Goal: Task Accomplishment & Management: Use online tool/utility

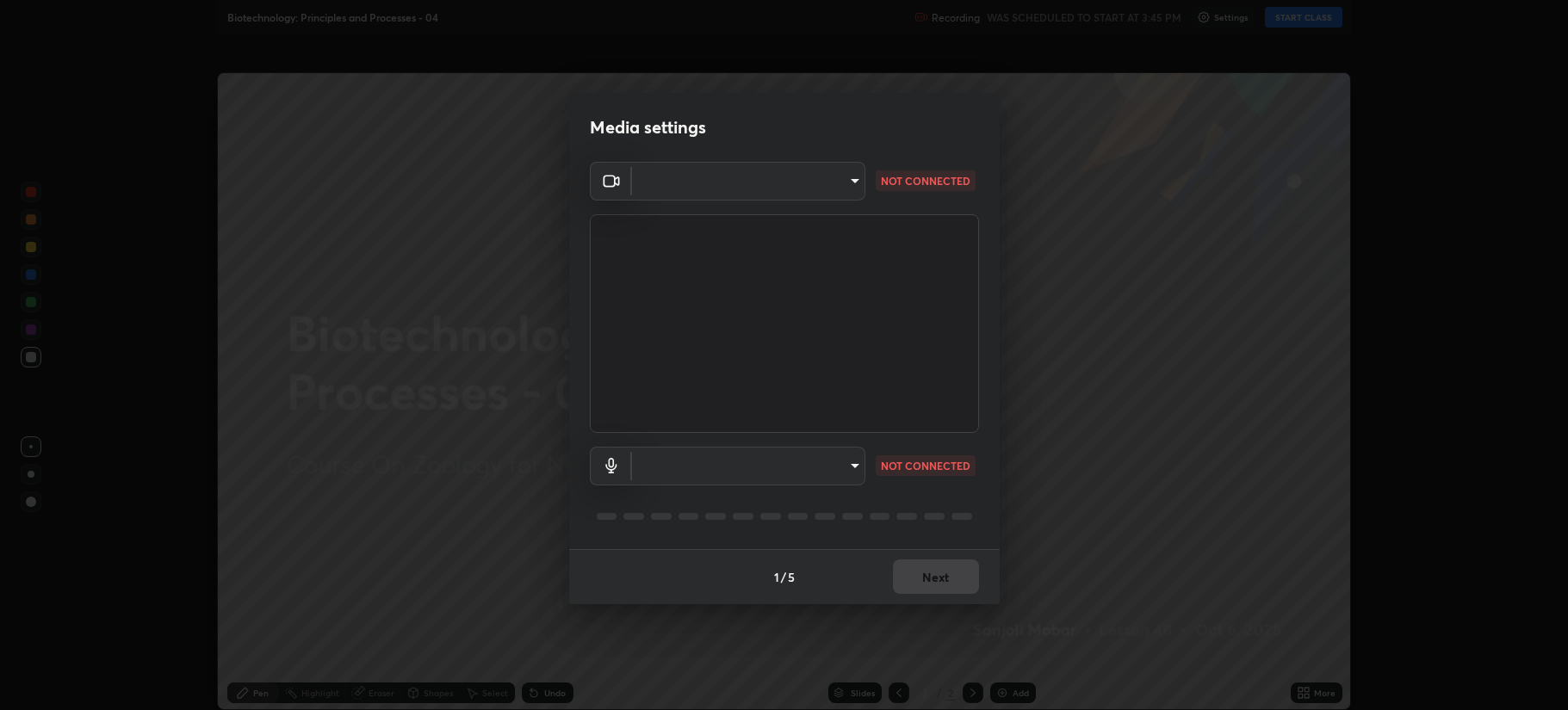
type input "b514d6723dd4d3c471526cd53b1784ca3f70d9044c5aa72a57affb8596088c16"
type input "4b0bcb73a5cd5ad7ac8f15a43def5814917f8cfc26a0fcb8ea41dee10f63b9ca"
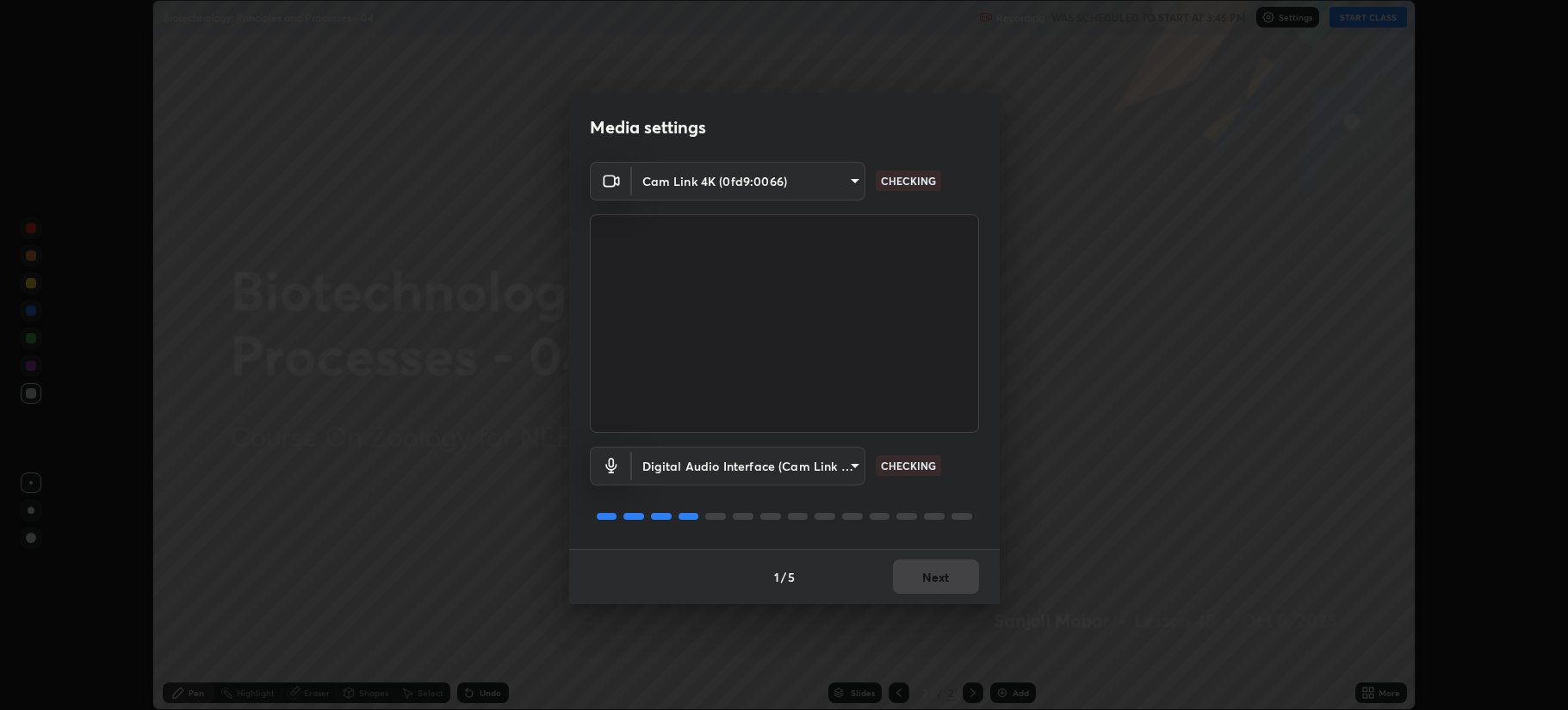
scroll to position [710, 1568]
click at [926, 576] on button "Next" at bounding box center [936, 577] width 86 height 34
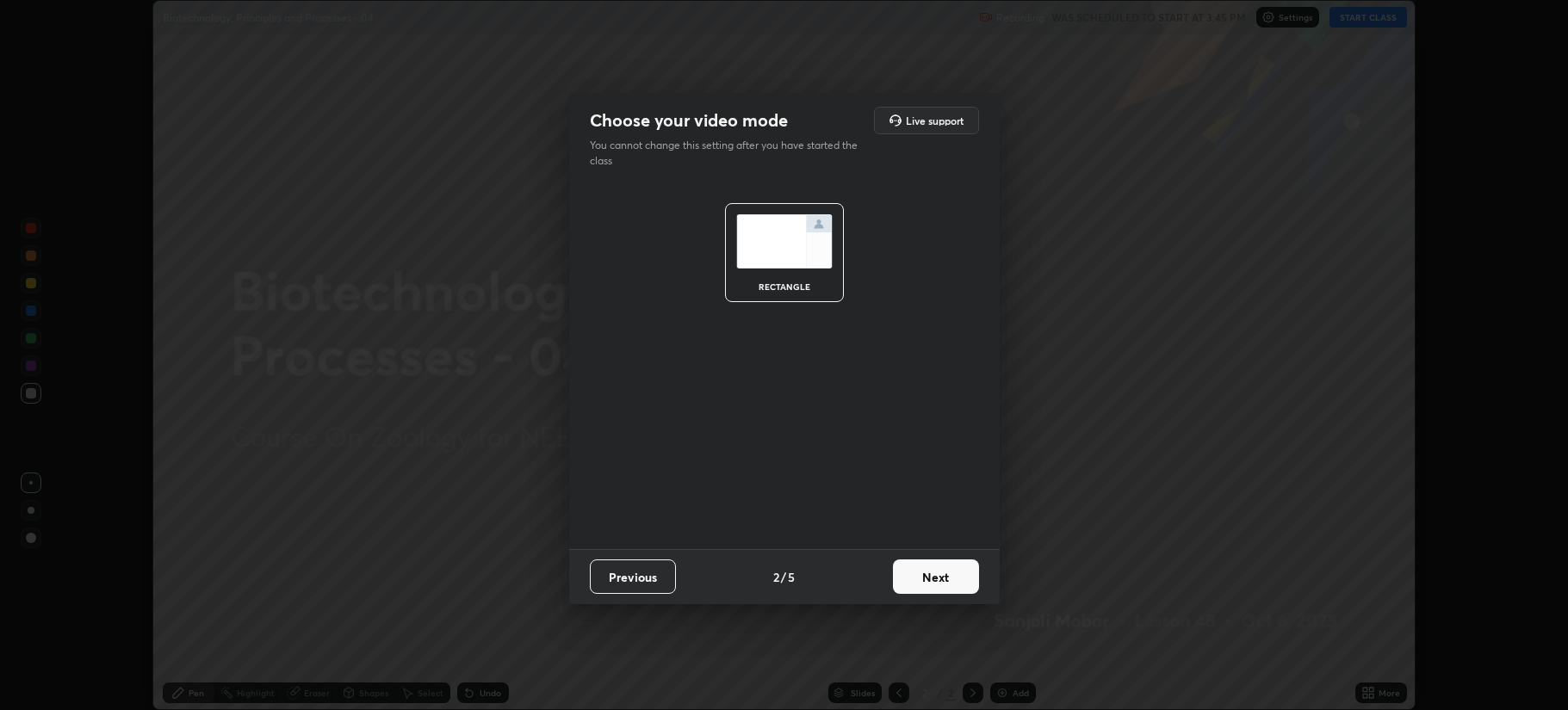
click at [932, 576] on button "Next" at bounding box center [936, 577] width 86 height 34
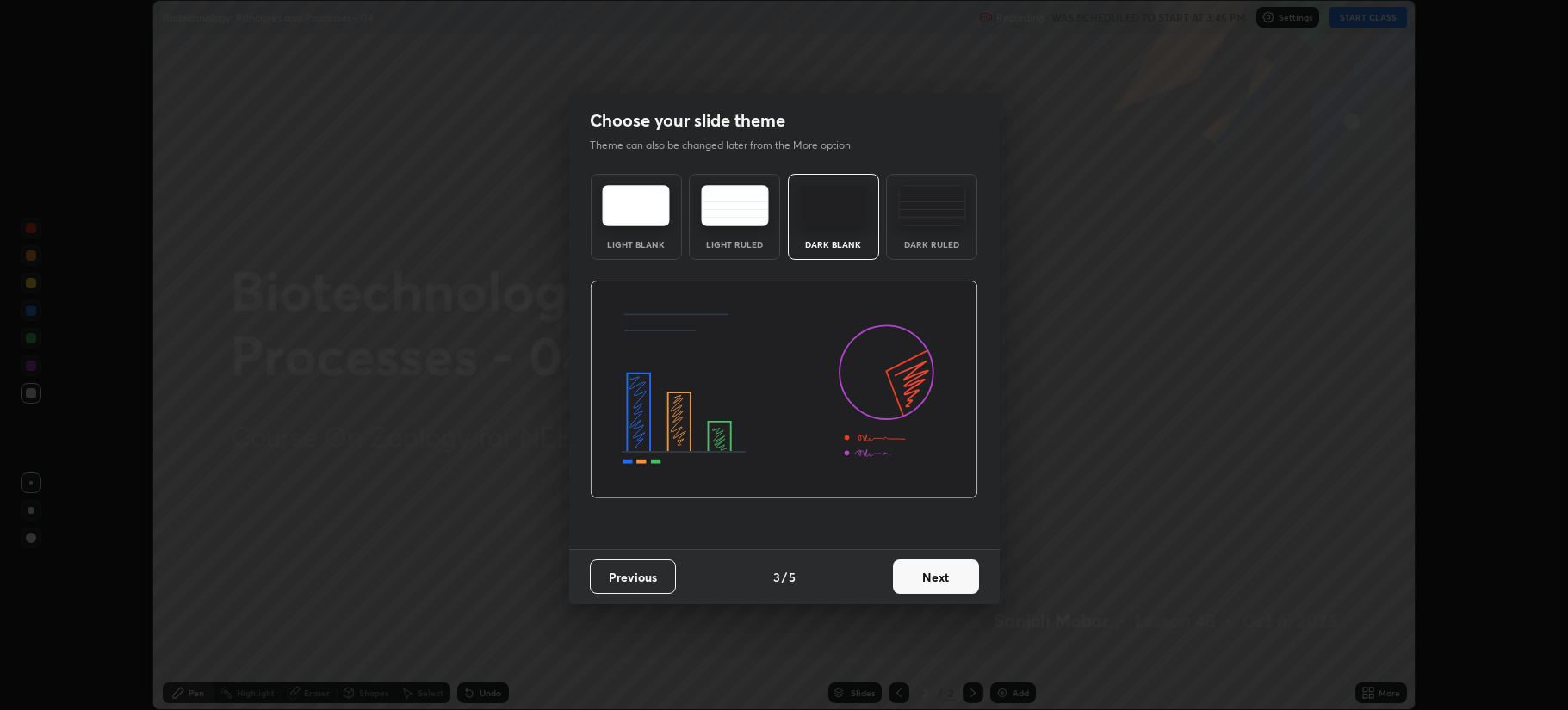
click at [933, 581] on button "Next" at bounding box center [936, 577] width 86 height 34
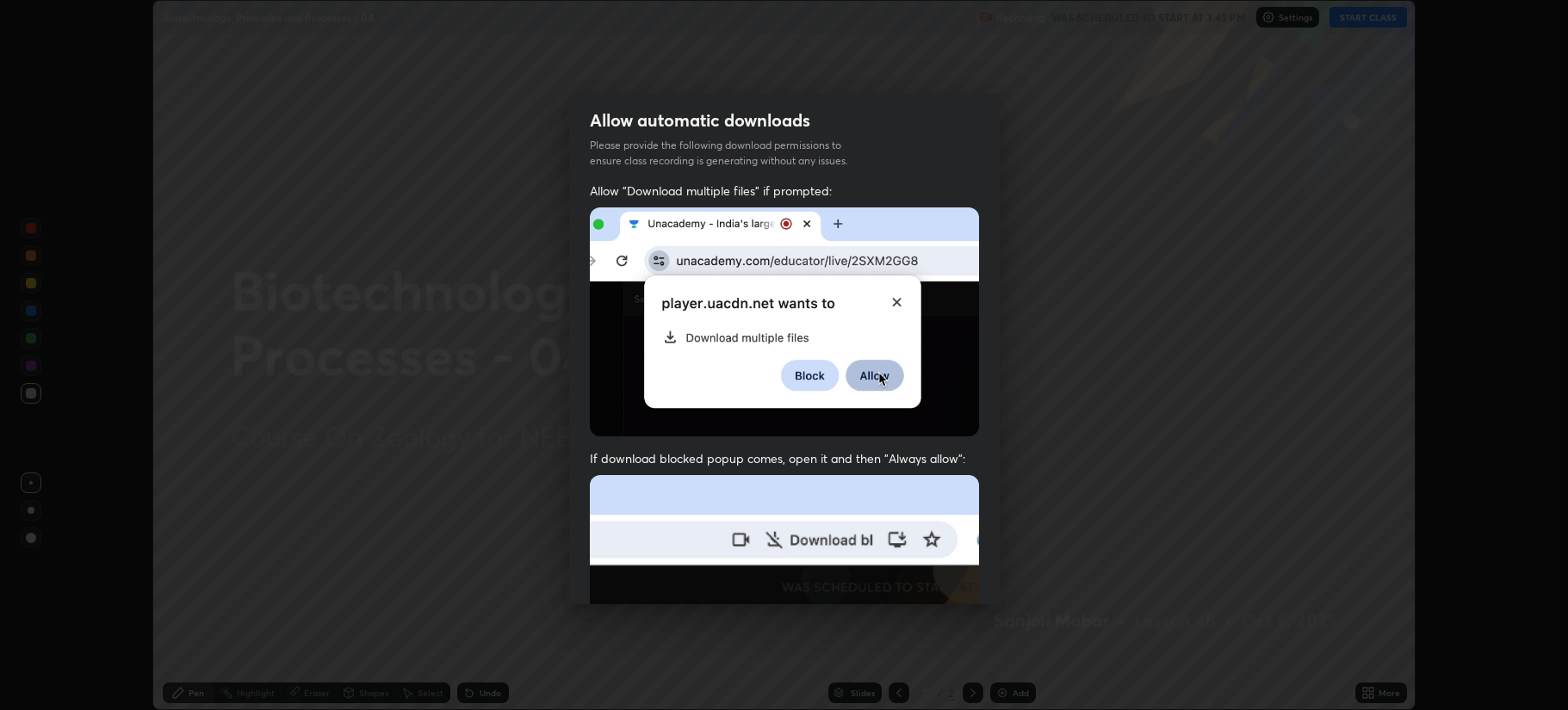
click at [925, 581] on img at bounding box center [784, 663] width 389 height 377
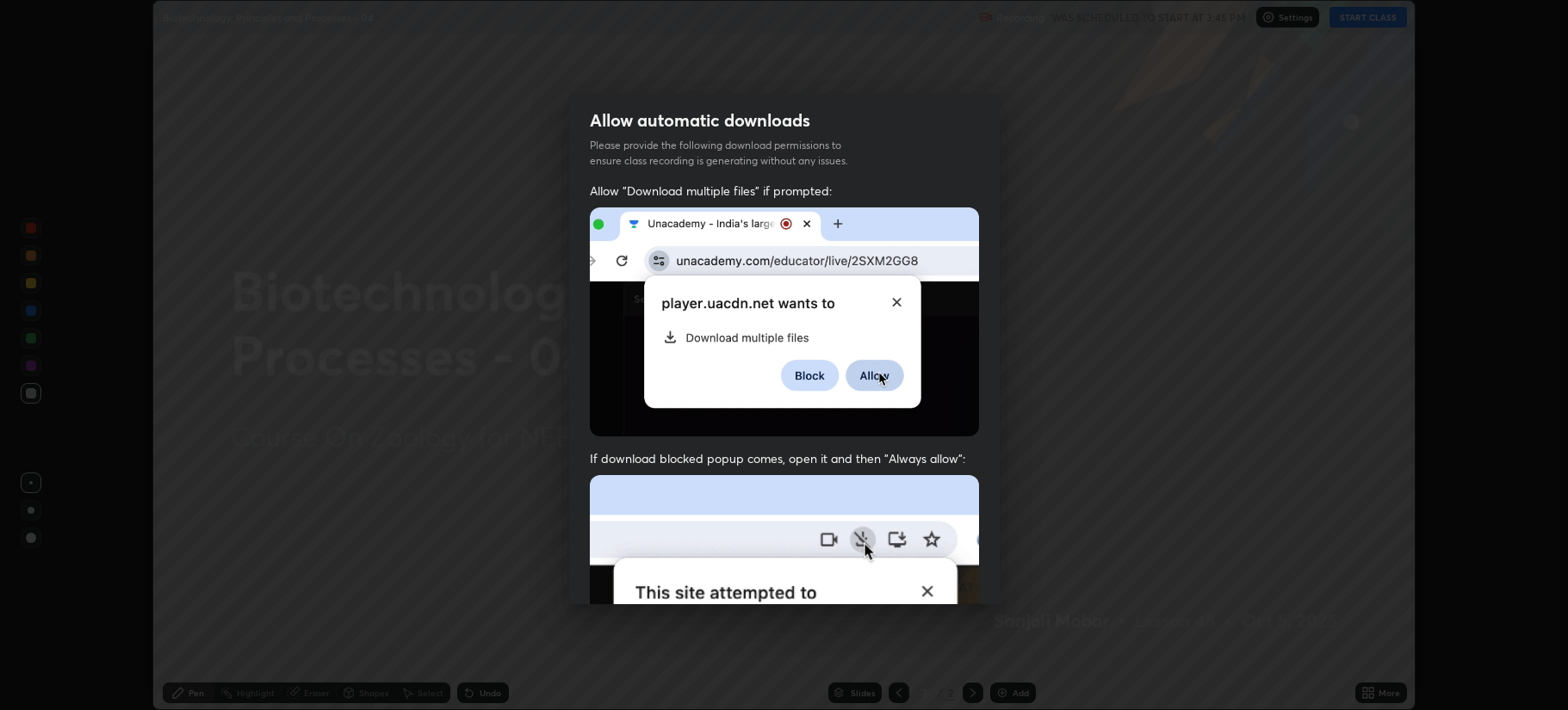
click at [924, 579] on img at bounding box center [784, 663] width 389 height 377
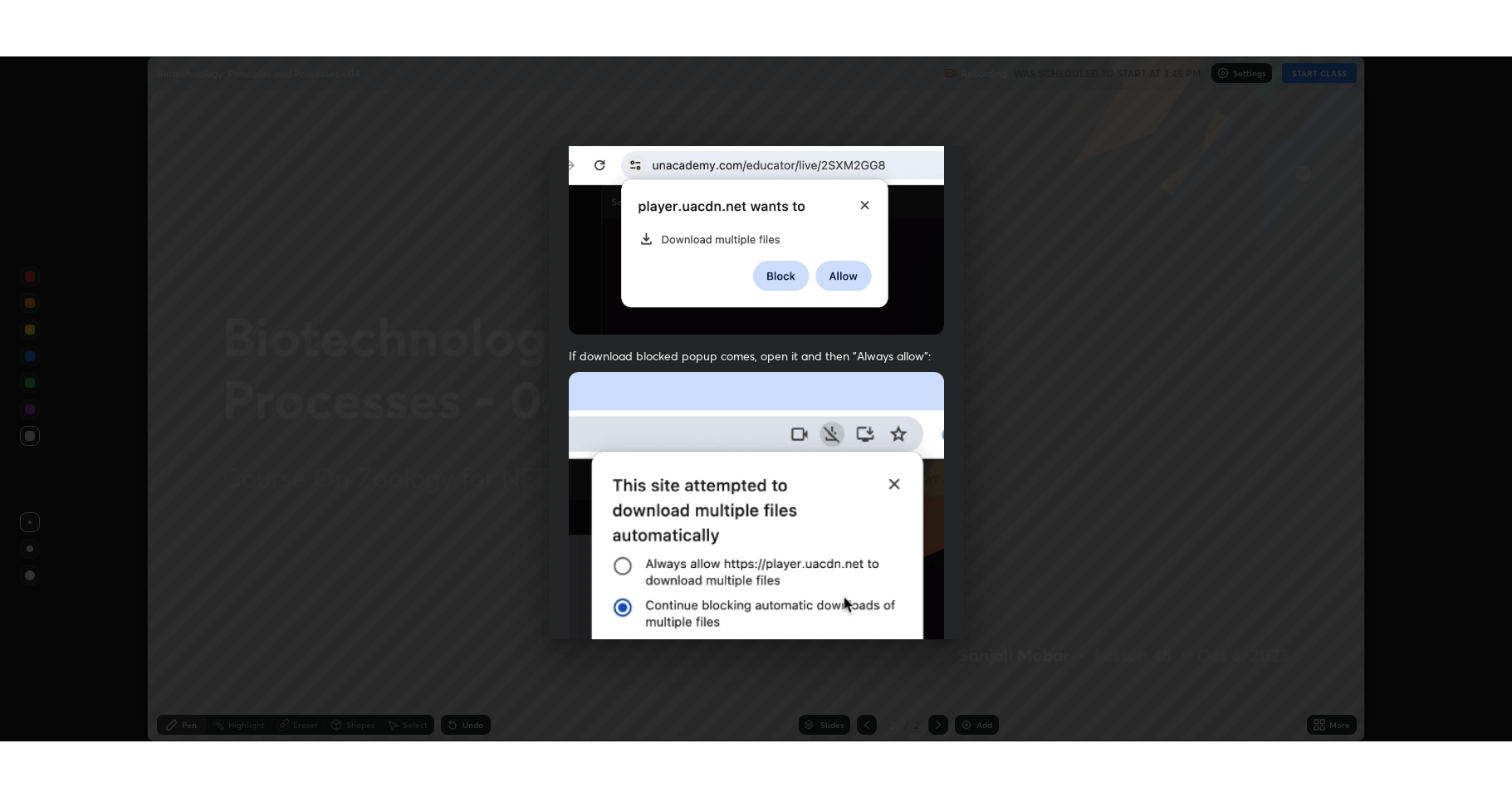
scroll to position [337, 0]
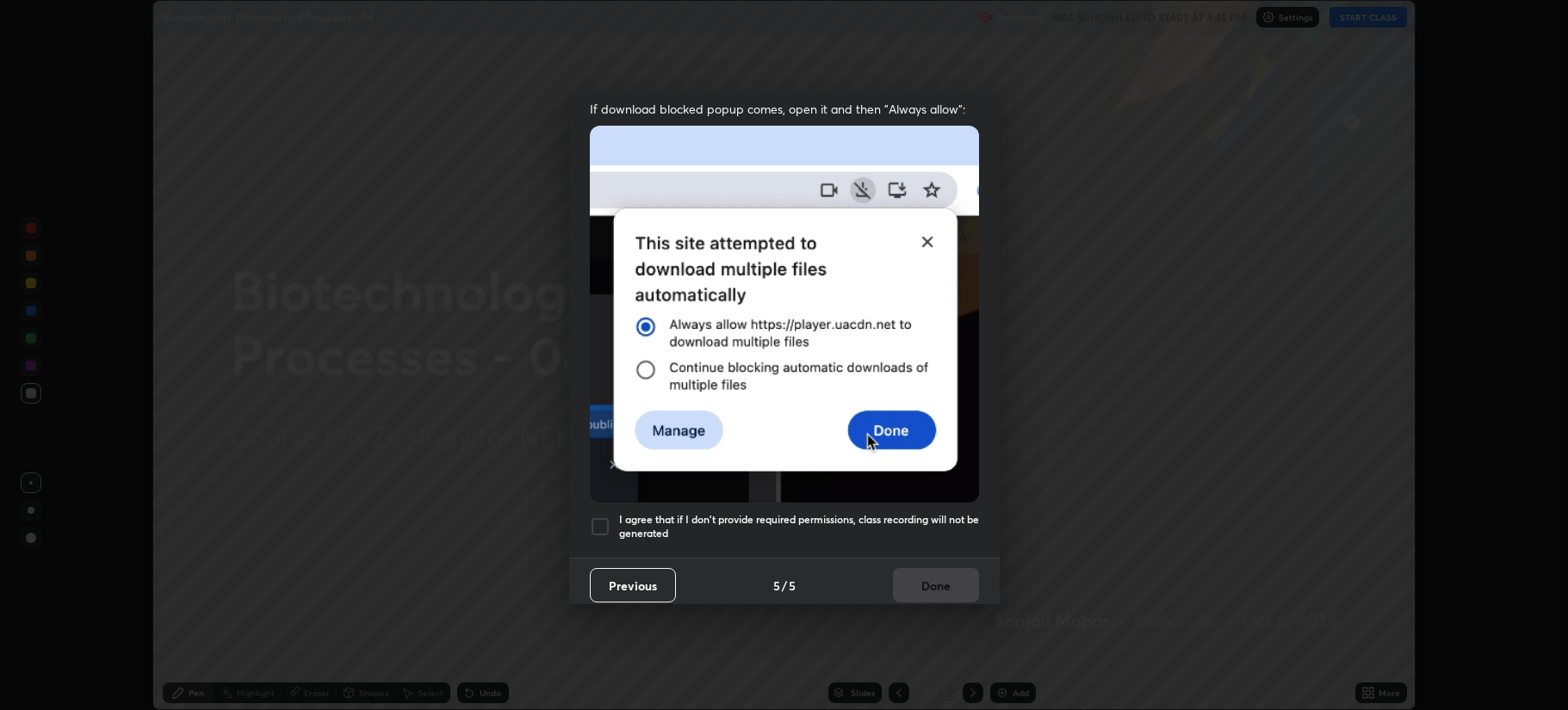
click at [599, 528] on div at bounding box center [600, 527] width 21 height 21
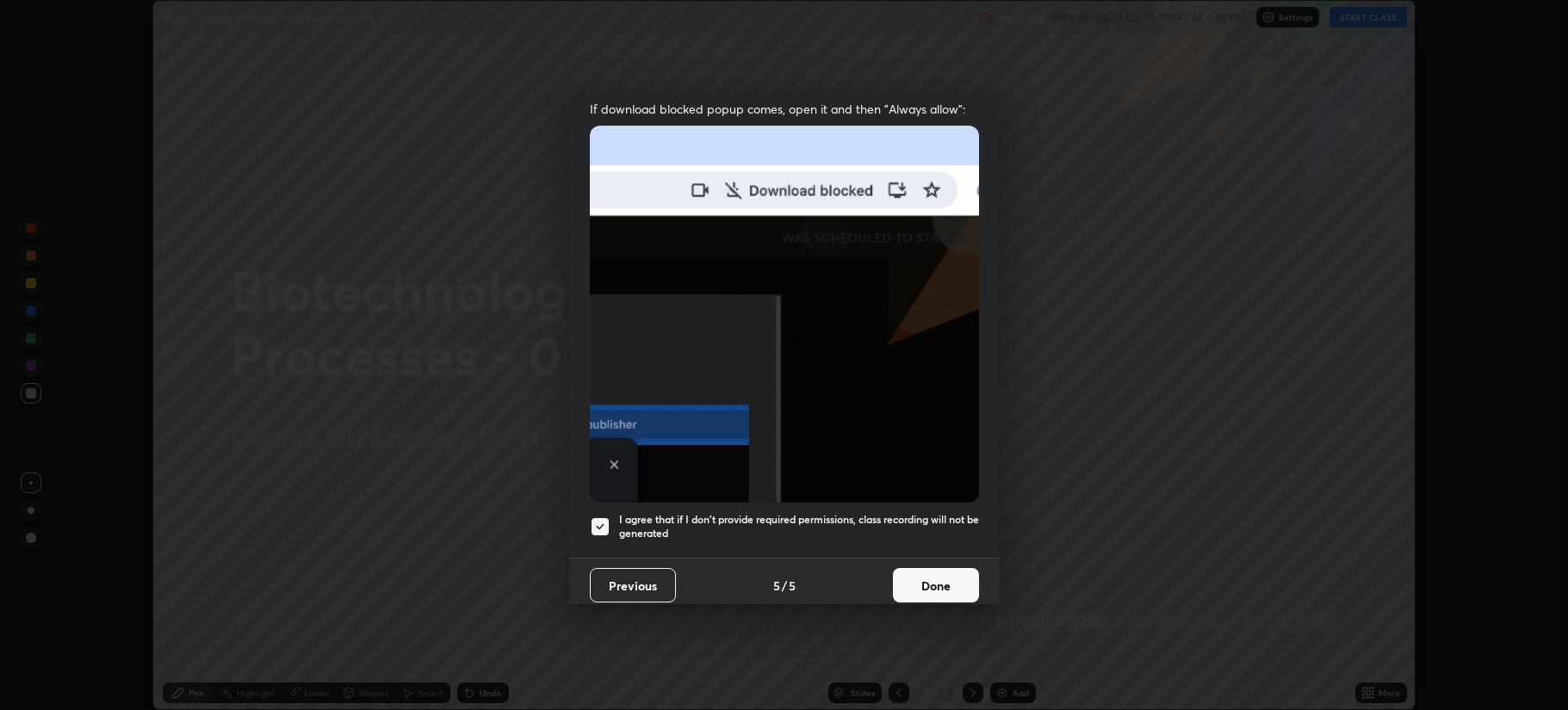
click at [922, 573] on button "Done" at bounding box center [936, 585] width 86 height 34
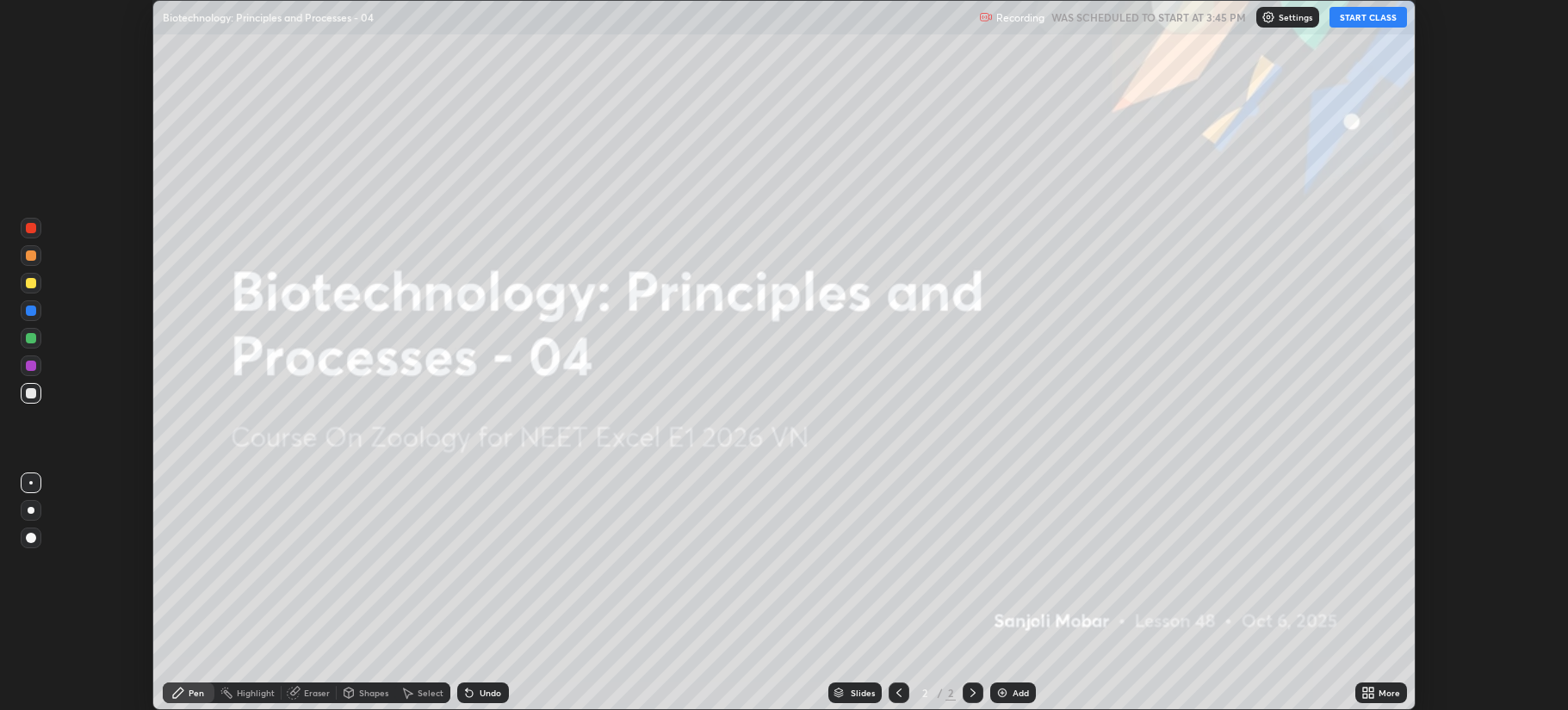
click at [1372, 24] on button "START CLASS" at bounding box center [1368, 17] width 77 height 21
click at [1376, 689] on div "More" at bounding box center [1381, 693] width 52 height 21
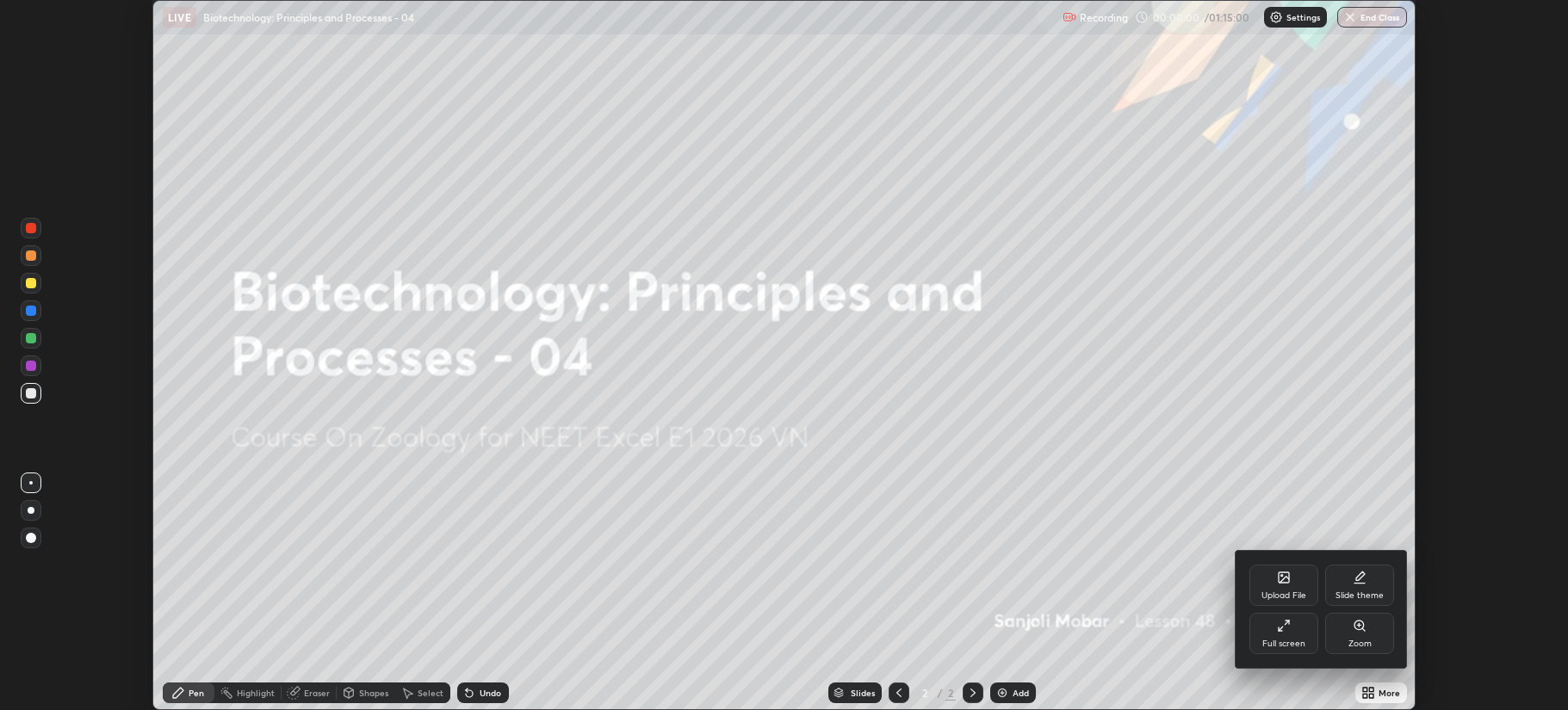
click at [1291, 635] on div "Full screen" at bounding box center [1283, 634] width 69 height 42
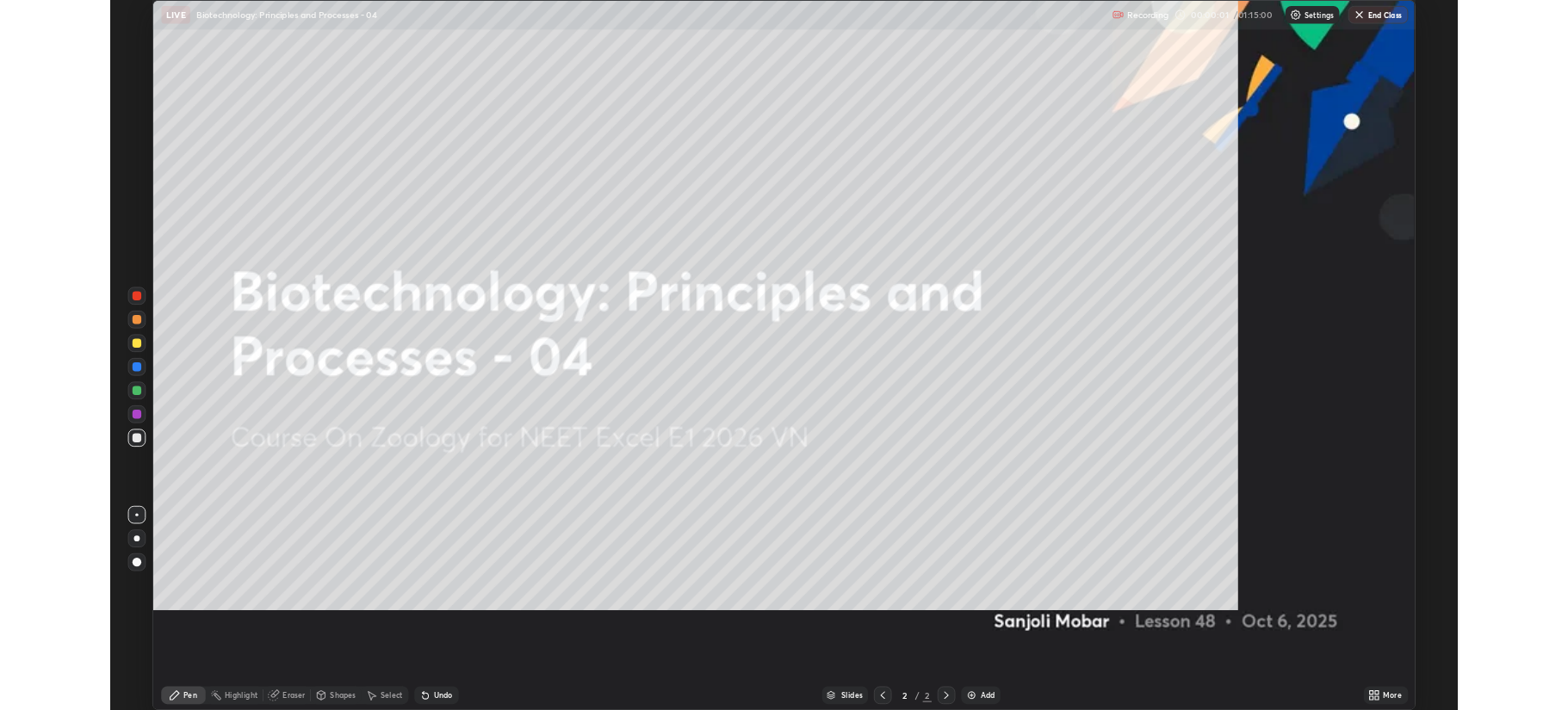
scroll to position [827, 1568]
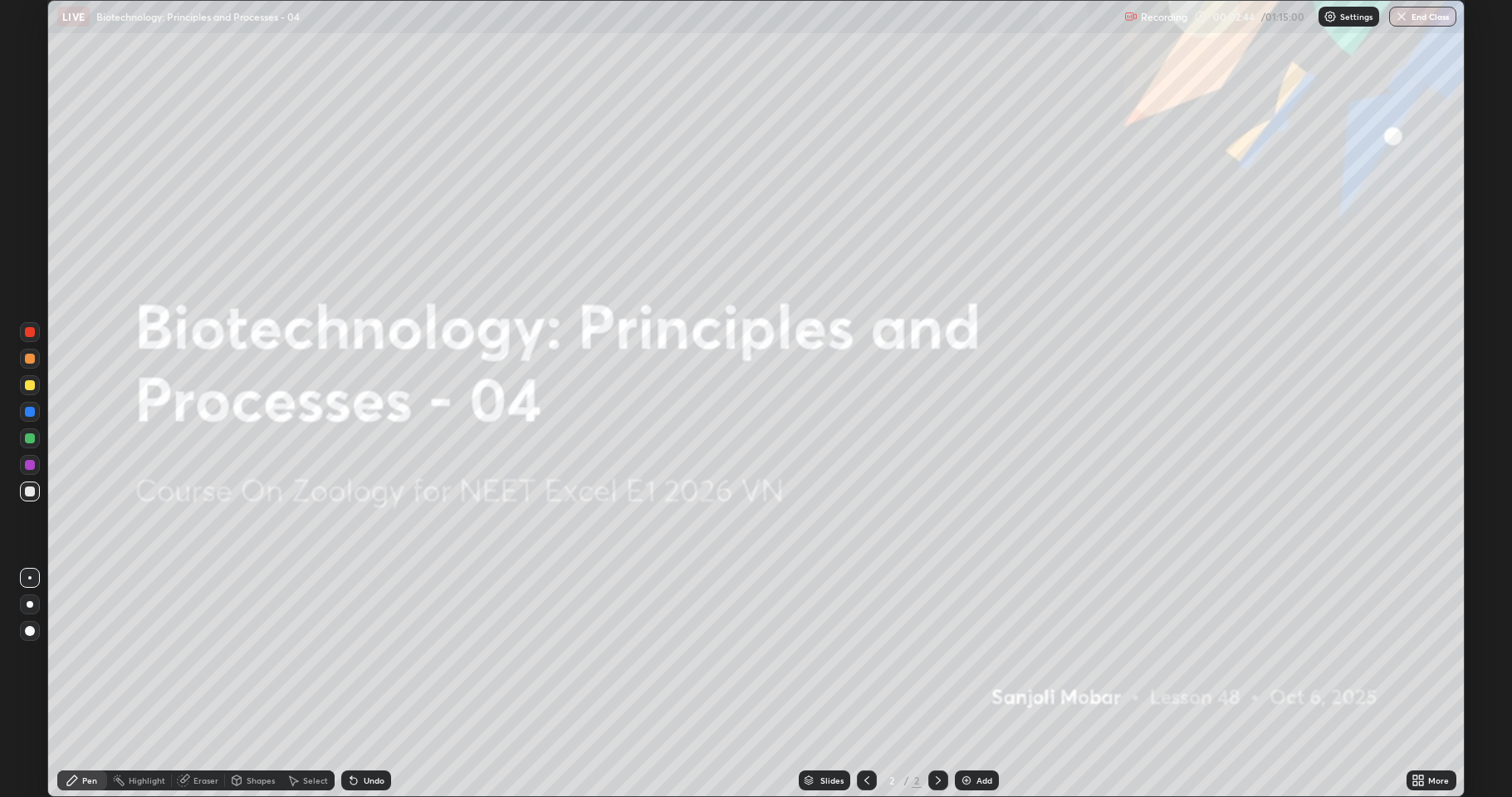
click at [981, 684] on div "Slides 2 / 2 Add" at bounding box center [898, 780] width 1015 height 33
click at [973, 684] on div "Add" at bounding box center [977, 780] width 44 height 20
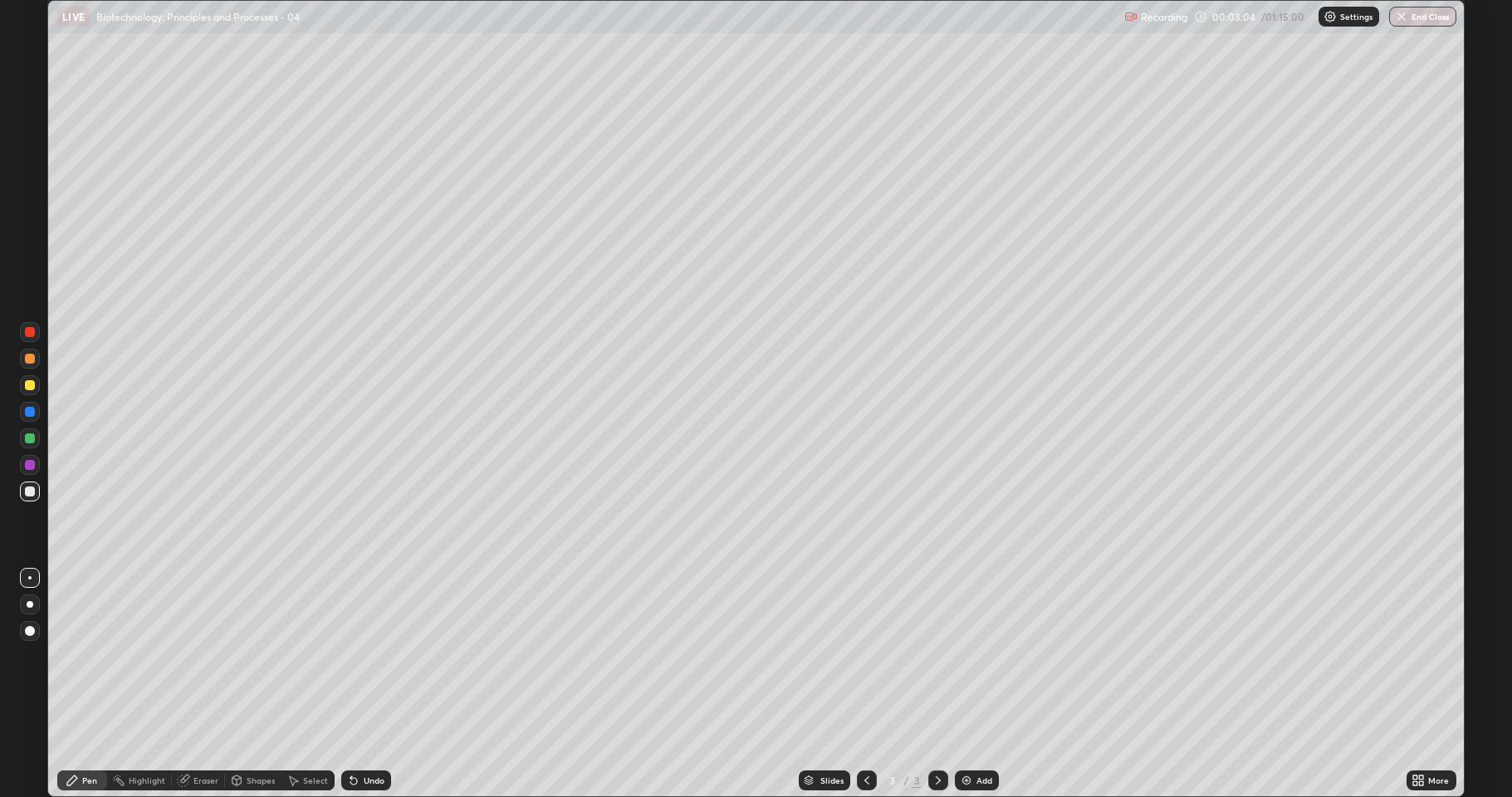
click at [364, 684] on div "Undo" at bounding box center [373, 780] width 21 height 8
click at [16, 439] on div at bounding box center [29, 438] width 26 height 26
click at [28, 494] on div at bounding box center [29, 490] width 10 height 10
click at [964, 684] on img at bounding box center [966, 780] width 14 height 14
click at [29, 385] on div at bounding box center [29, 385] width 10 height 10
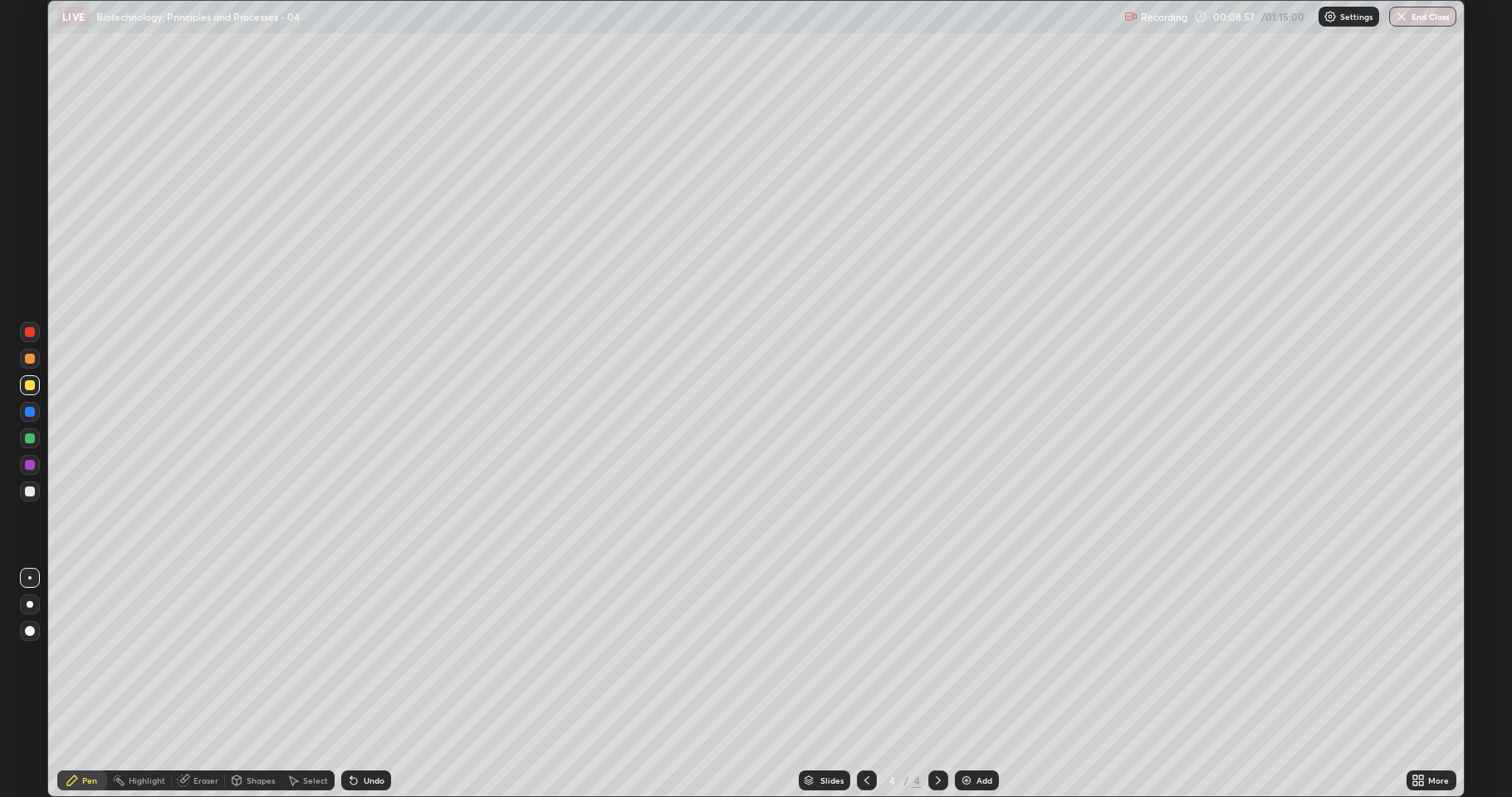
click at [31, 442] on div at bounding box center [29, 438] width 10 height 10
click at [357, 684] on div "Undo" at bounding box center [366, 780] width 50 height 20
click at [372, 684] on div "Undo" at bounding box center [373, 780] width 21 height 8
click at [375, 684] on div "Undo" at bounding box center [373, 780] width 21 height 8
click at [373, 684] on div "Undo" at bounding box center [373, 780] width 21 height 8
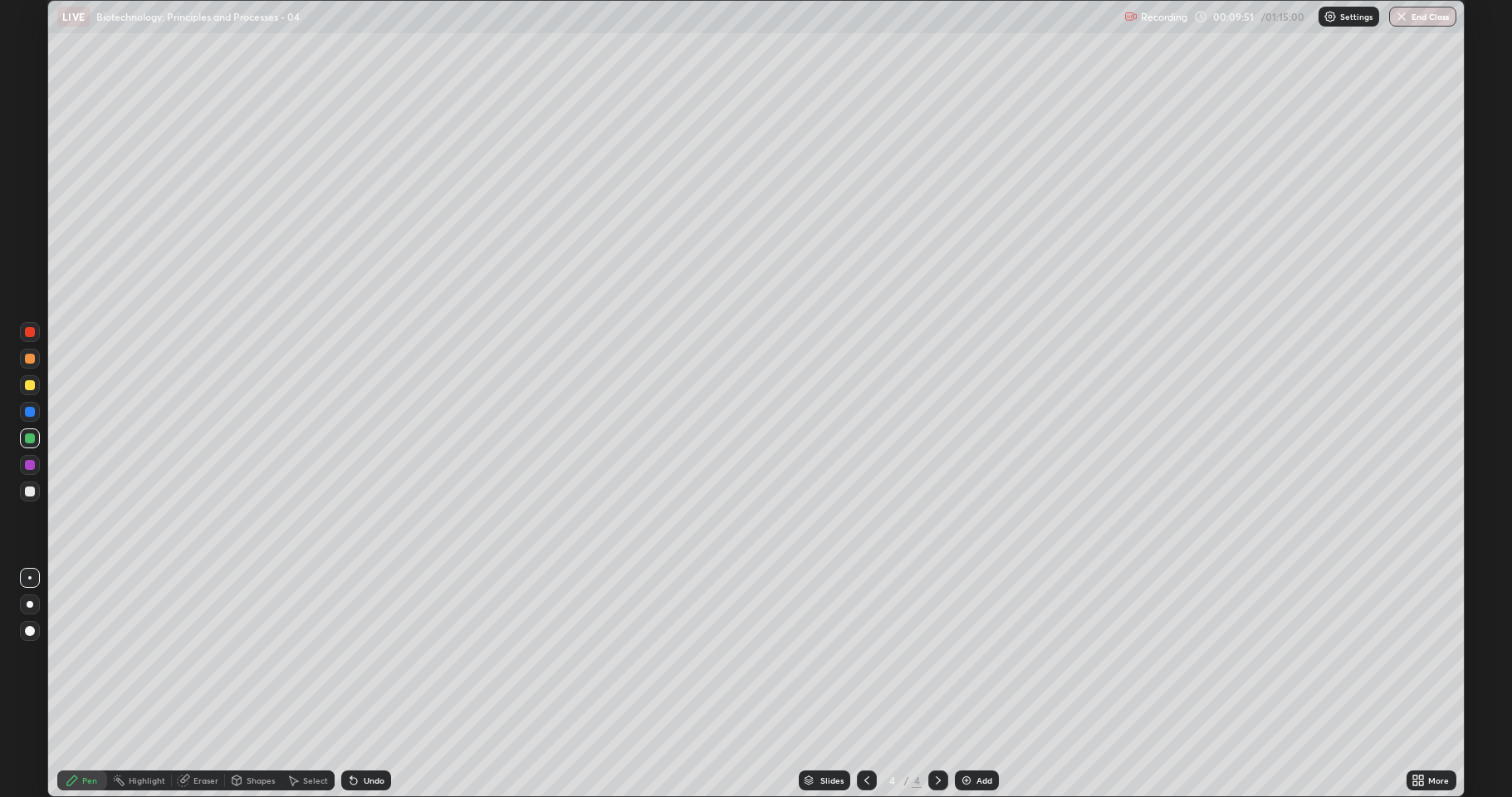
click at [367, 684] on div "Undo" at bounding box center [373, 780] width 21 height 8
click at [363, 684] on div "Undo" at bounding box center [373, 780] width 21 height 8
click at [360, 684] on div "Undo" at bounding box center [366, 780] width 50 height 20
click at [356, 684] on icon at bounding box center [353, 780] width 14 height 14
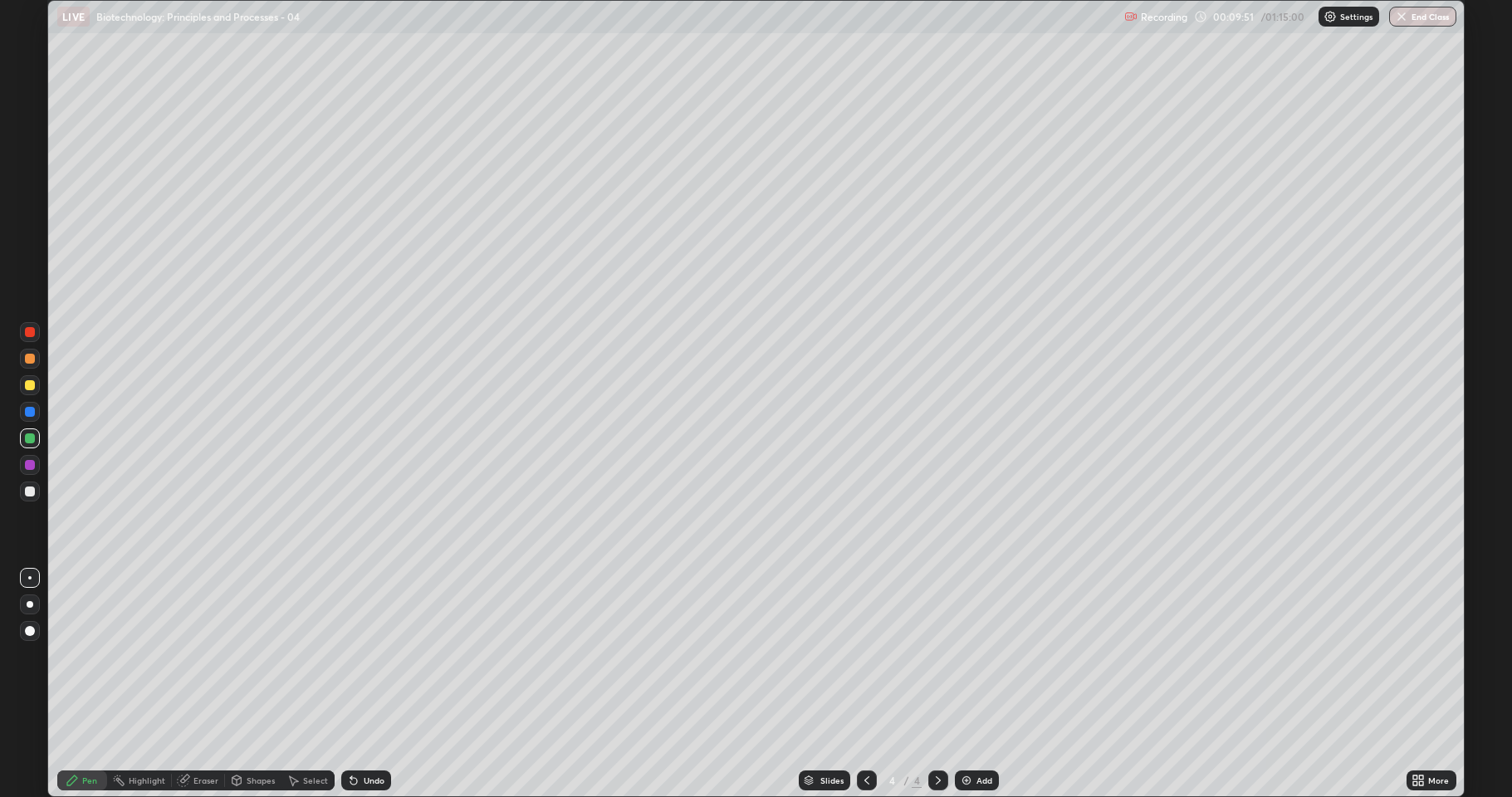
click at [356, 684] on icon at bounding box center [353, 780] width 14 height 14
click at [359, 684] on div "Undo" at bounding box center [366, 780] width 50 height 20
click at [360, 684] on div "Undo" at bounding box center [366, 780] width 50 height 20
click at [359, 684] on div "Undo" at bounding box center [366, 780] width 50 height 20
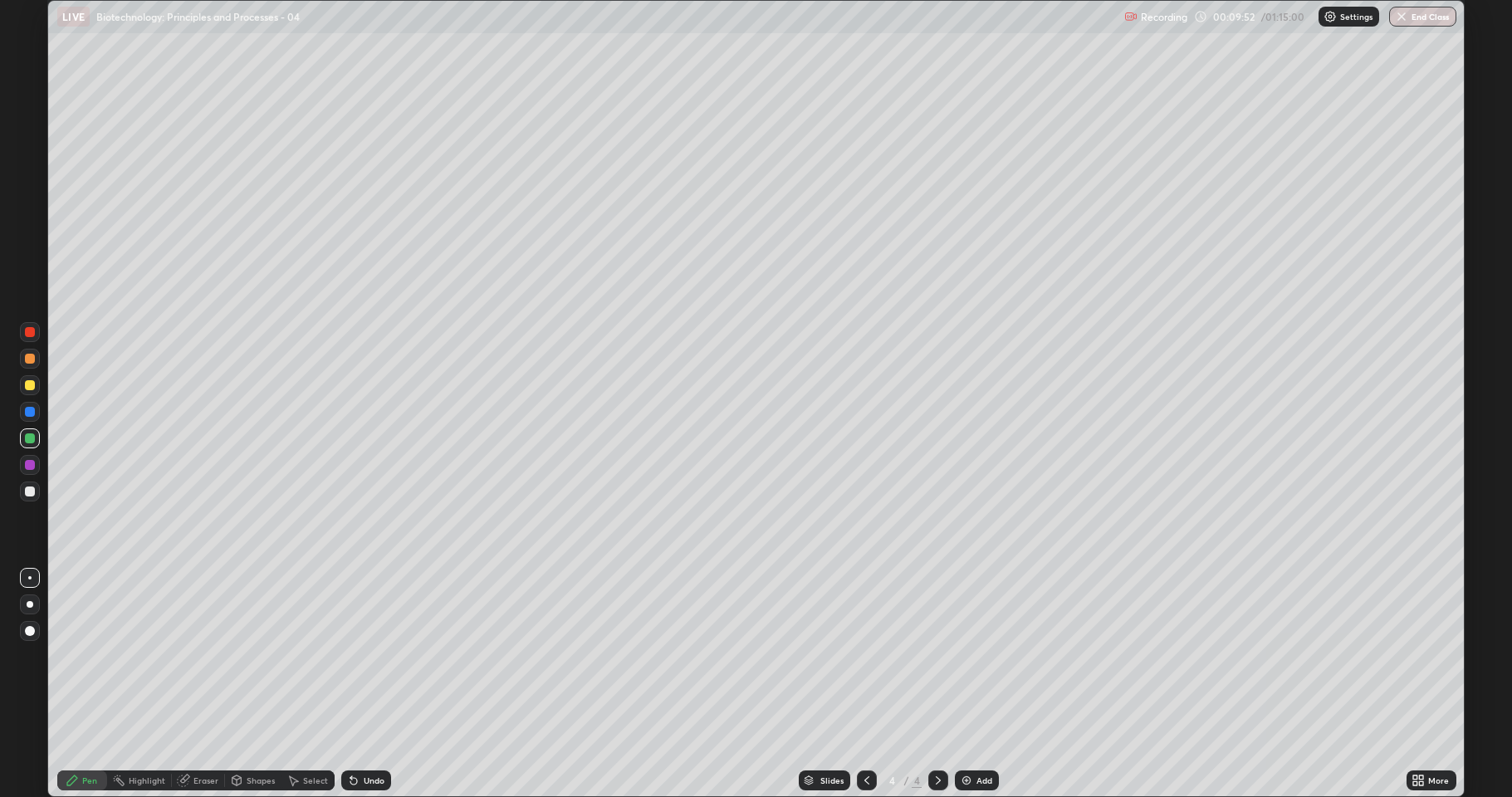
click at [359, 684] on div "Undo" at bounding box center [366, 780] width 50 height 20
click at [363, 684] on div "Undo" at bounding box center [373, 780] width 21 height 8
click at [369, 684] on div "Undo" at bounding box center [373, 780] width 21 height 8
click at [368, 684] on div "Undo" at bounding box center [373, 780] width 21 height 8
click at [369, 684] on div "Undo" at bounding box center [373, 780] width 21 height 8
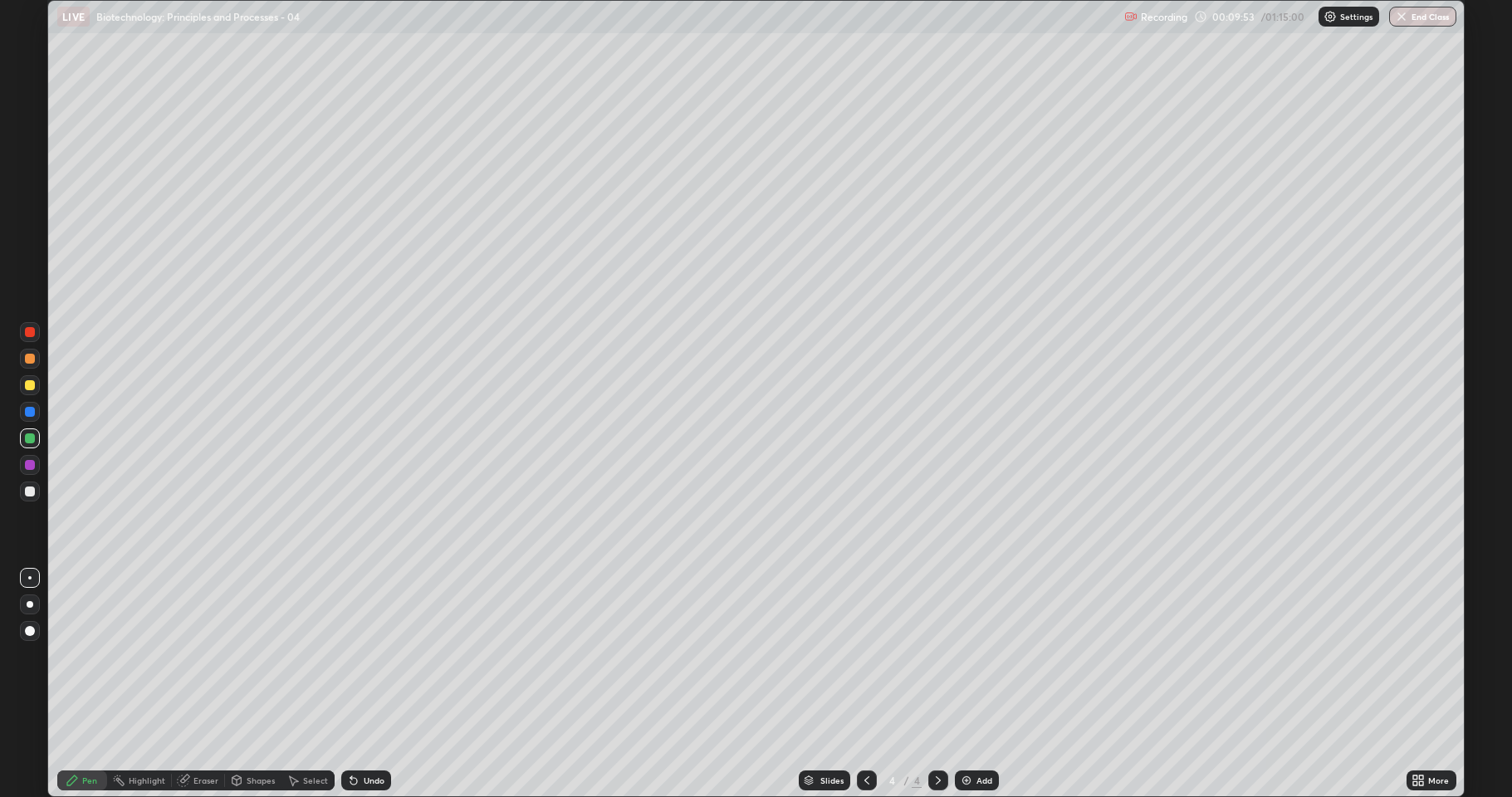
click at [370, 684] on div "Undo" at bounding box center [373, 780] width 21 height 8
click at [369, 684] on div "Undo" at bounding box center [373, 780] width 21 height 8
click at [367, 684] on div "Undo" at bounding box center [373, 780] width 21 height 8
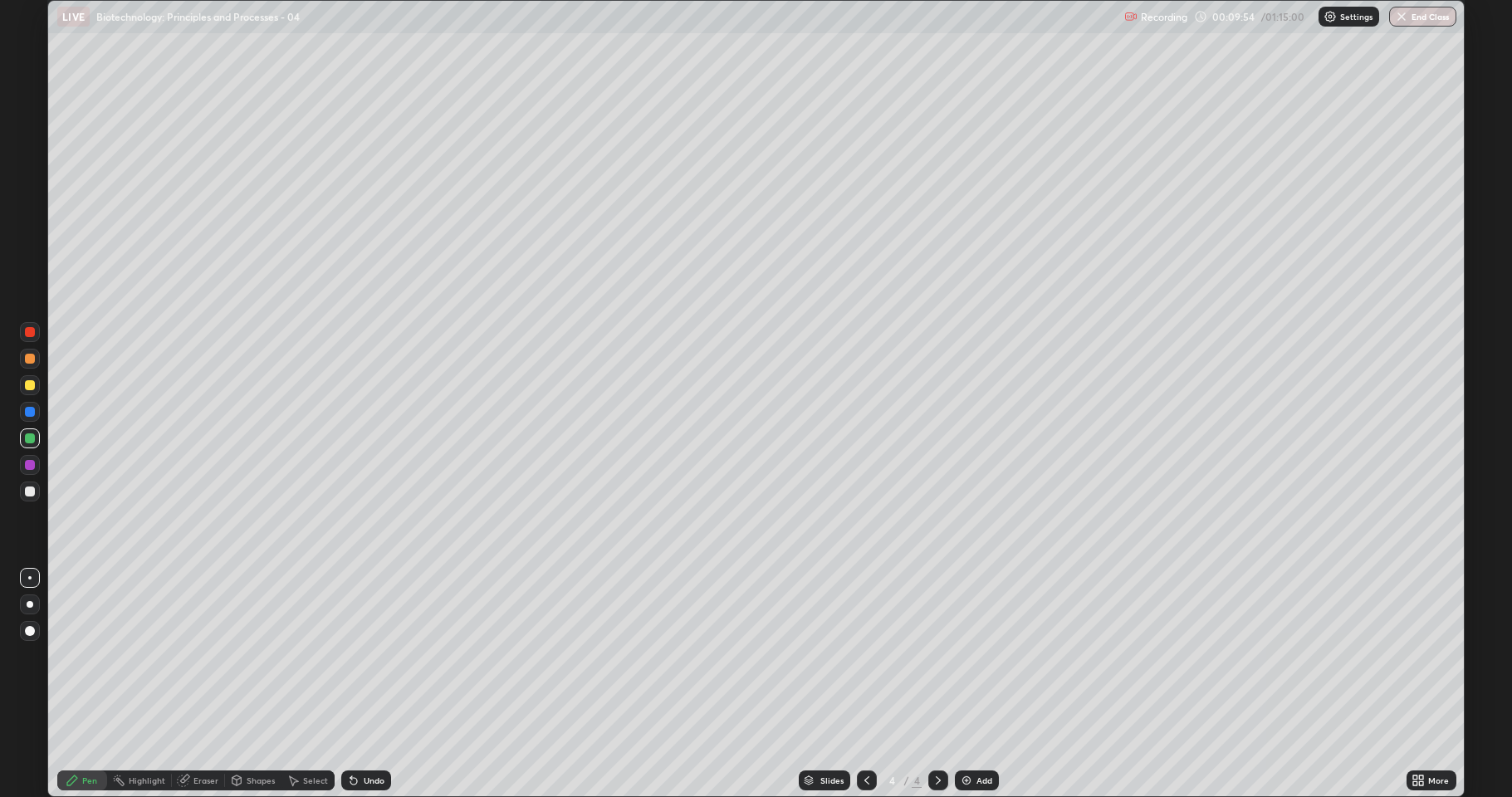
click at [364, 684] on div "Undo" at bounding box center [373, 780] width 21 height 8
click at [365, 684] on div "Undo" at bounding box center [373, 780] width 21 height 8
click at [366, 684] on div "Undo" at bounding box center [373, 780] width 21 height 8
click at [364, 684] on div "Undo" at bounding box center [373, 780] width 21 height 8
click at [363, 684] on div "Undo" at bounding box center [373, 780] width 21 height 8
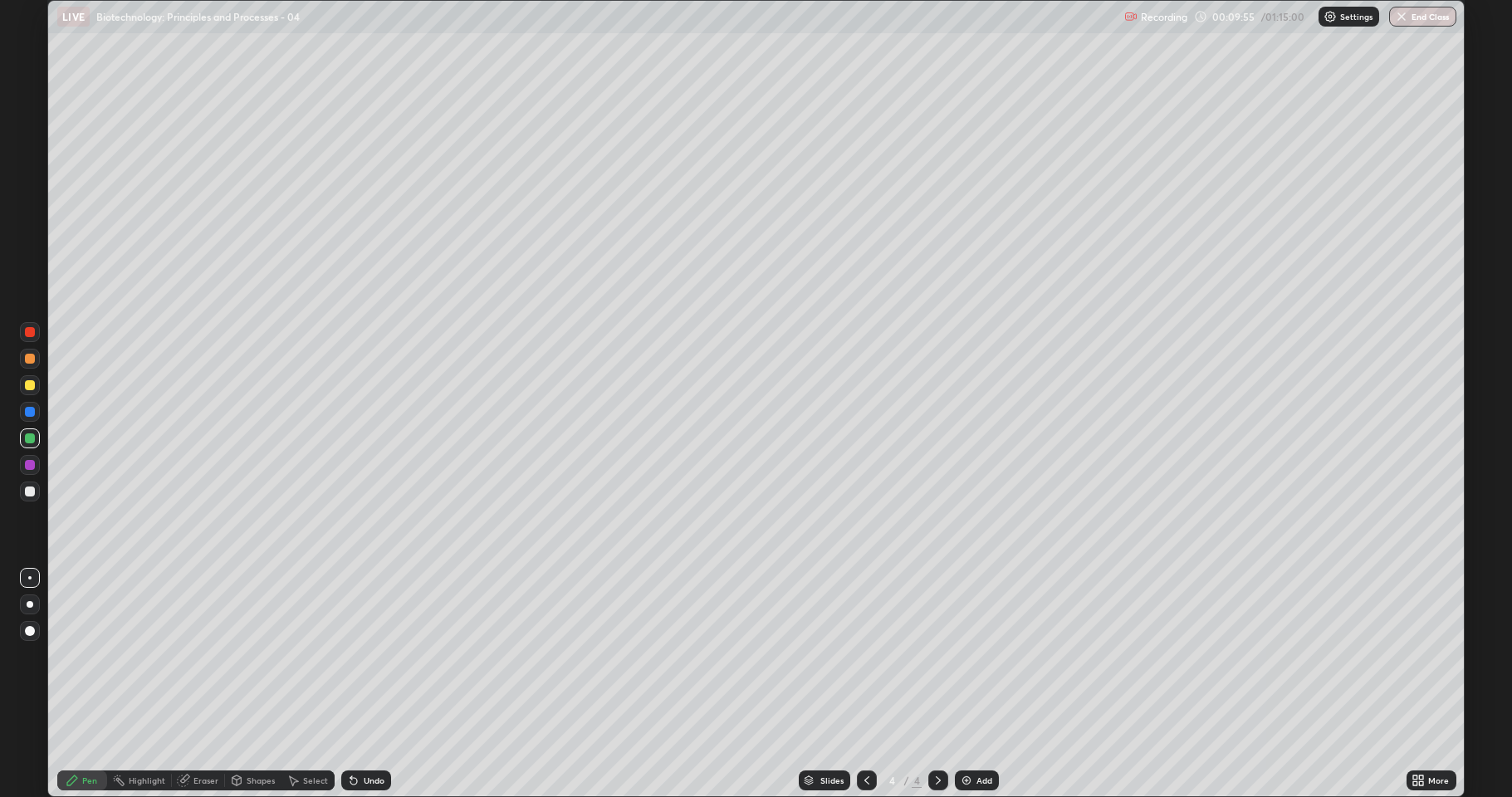
click at [363, 684] on div "Undo" at bounding box center [373, 780] width 21 height 8
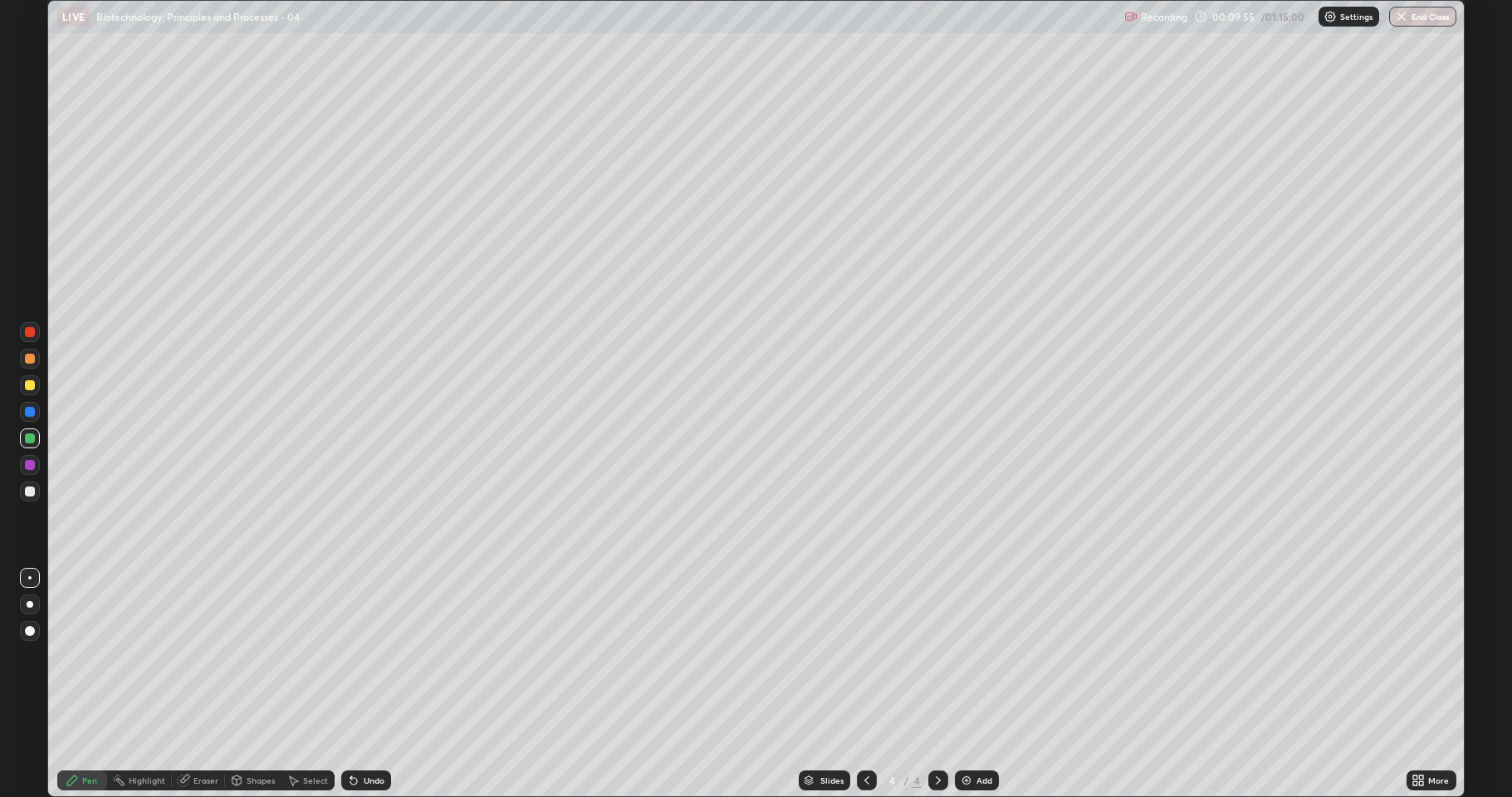
click at [363, 684] on div "Undo" at bounding box center [373, 780] width 21 height 8
click at [359, 684] on div "Undo" at bounding box center [366, 780] width 50 height 20
click at [360, 684] on div "Undo" at bounding box center [366, 780] width 50 height 20
click at [359, 684] on div "Undo" at bounding box center [366, 780] width 50 height 20
click at [360, 684] on div "Undo" at bounding box center [366, 780] width 50 height 20
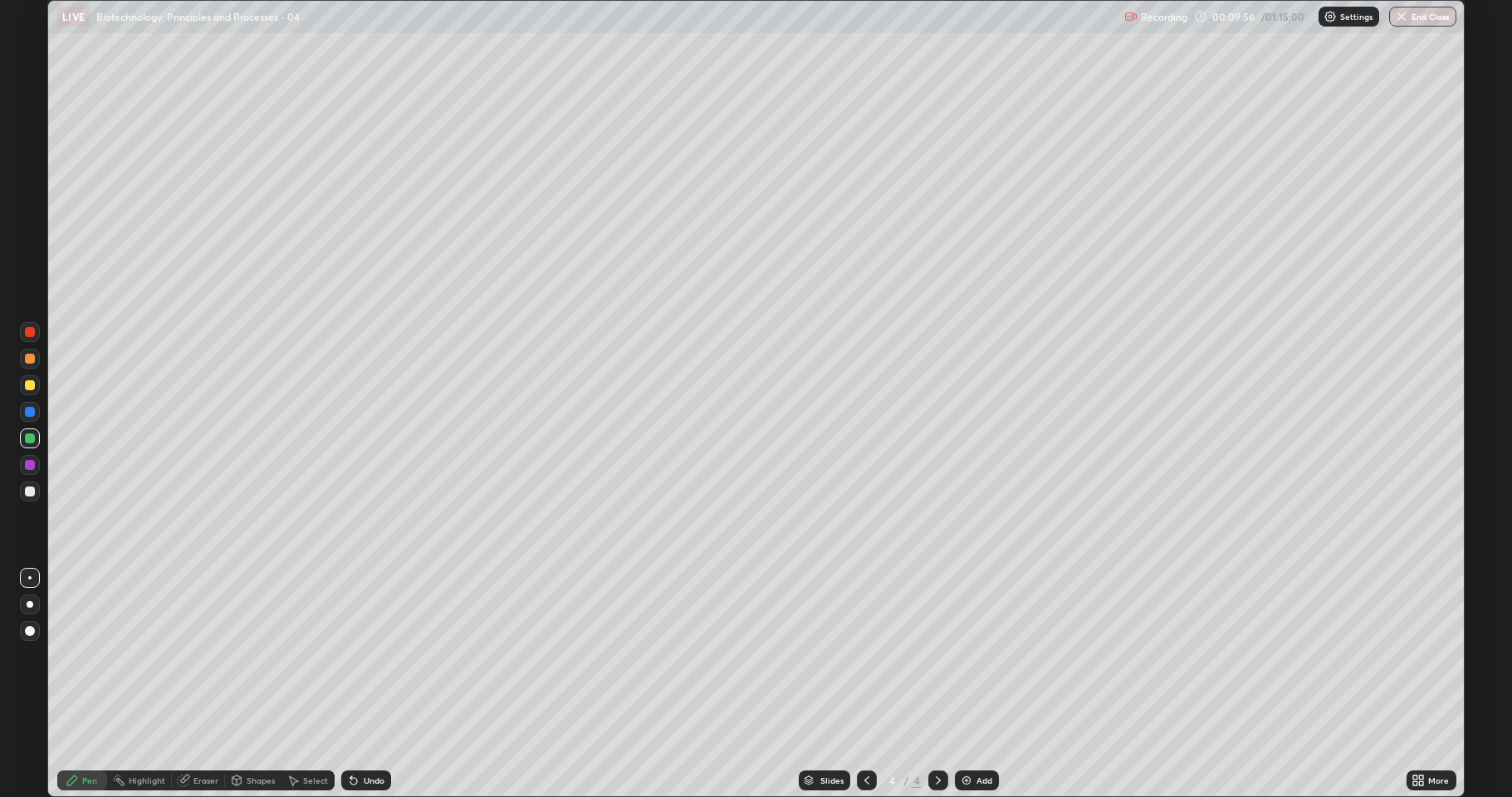
click at [359, 684] on div "Undo" at bounding box center [366, 780] width 50 height 20
click at [361, 684] on div "Undo" at bounding box center [366, 780] width 50 height 20
click at [360, 684] on div "Undo" at bounding box center [366, 780] width 50 height 20
click at [363, 684] on div "Undo" at bounding box center [373, 780] width 21 height 8
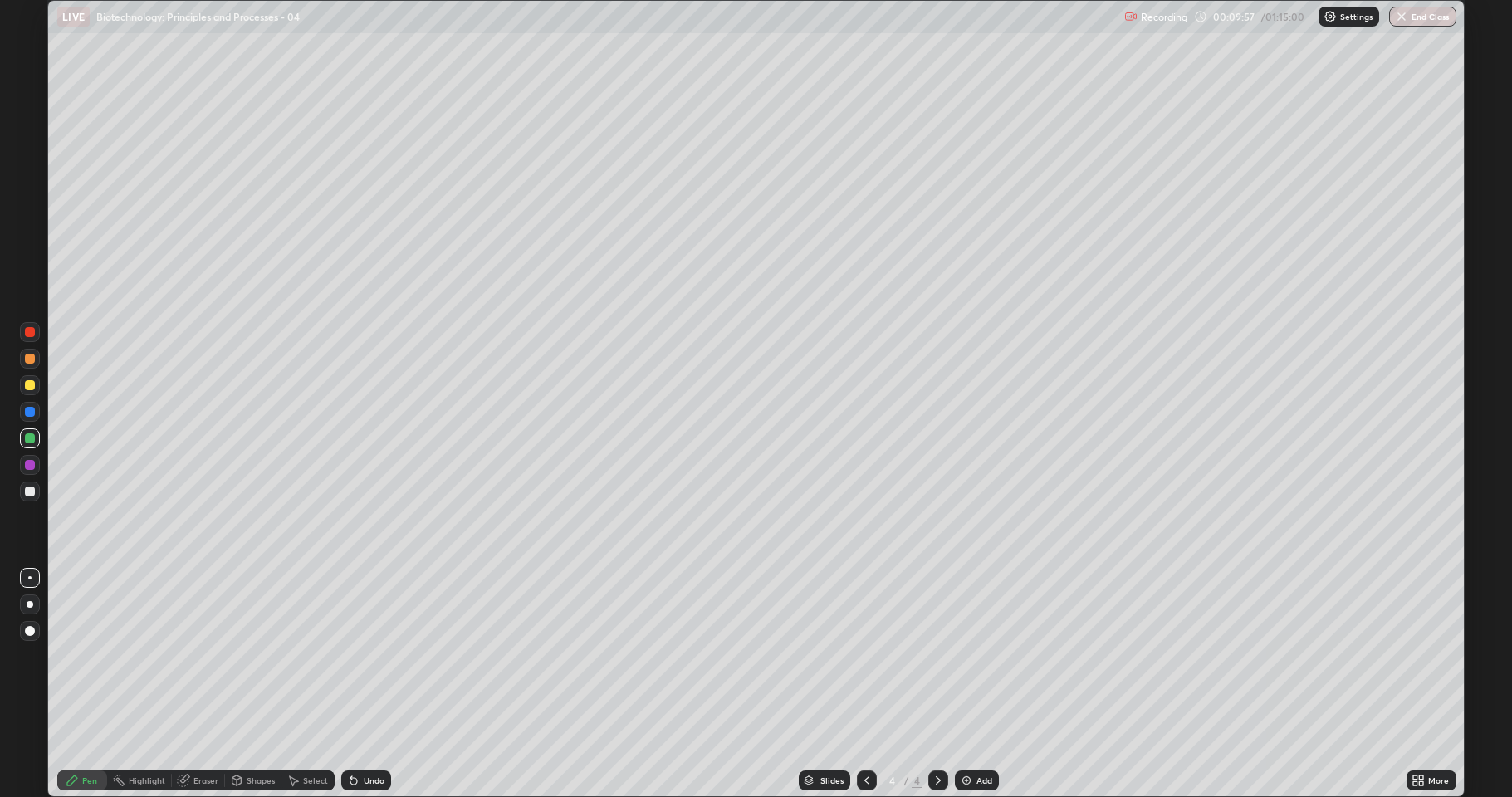
click at [363, 684] on div "Undo" at bounding box center [373, 780] width 21 height 8
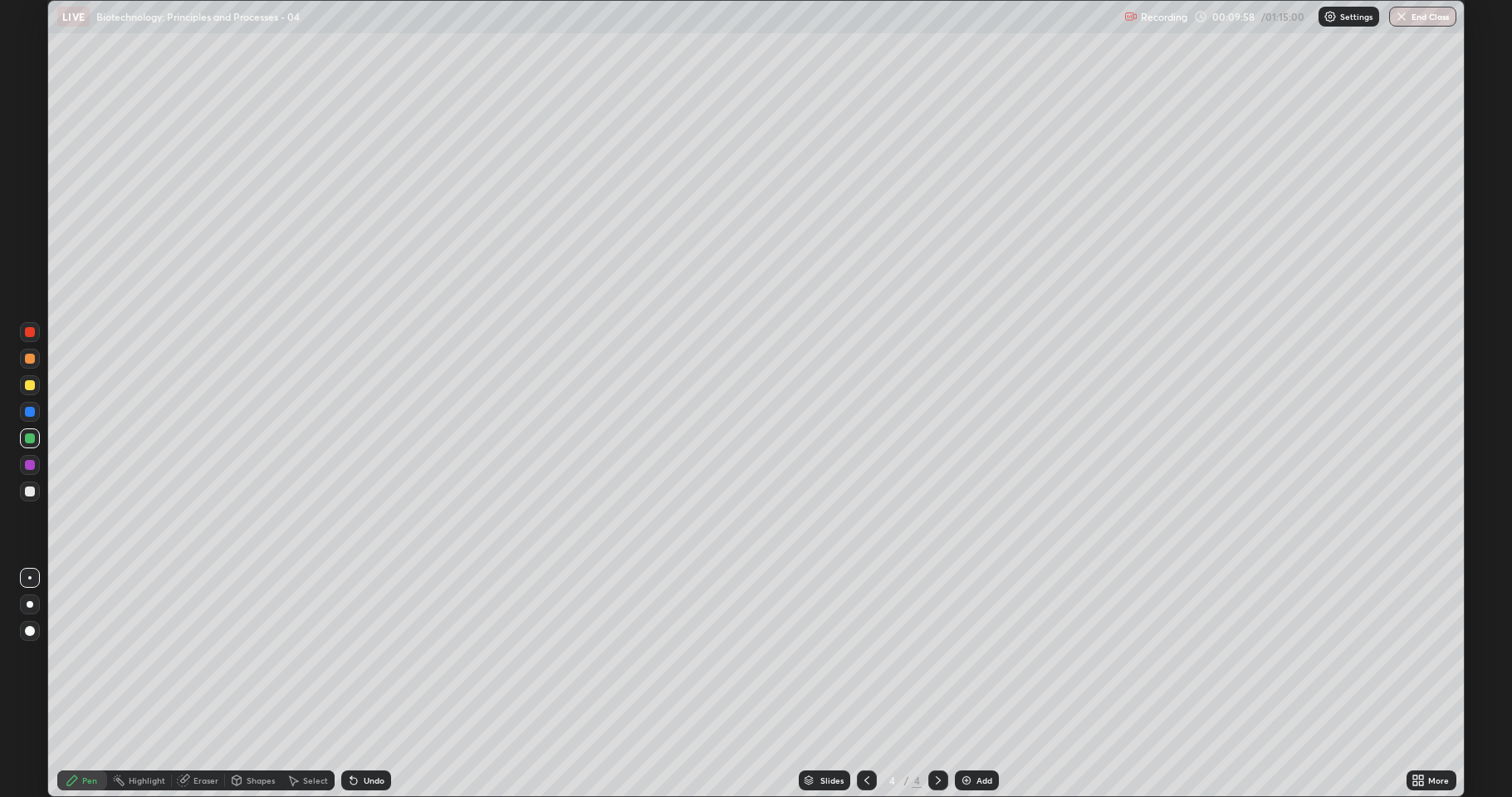
click at [363, 684] on div "Undo" at bounding box center [373, 780] width 21 height 8
click at [360, 684] on div "Undo" at bounding box center [366, 780] width 50 height 20
click at [357, 684] on icon at bounding box center [353, 780] width 14 height 14
click at [355, 684] on icon at bounding box center [353, 780] width 14 height 14
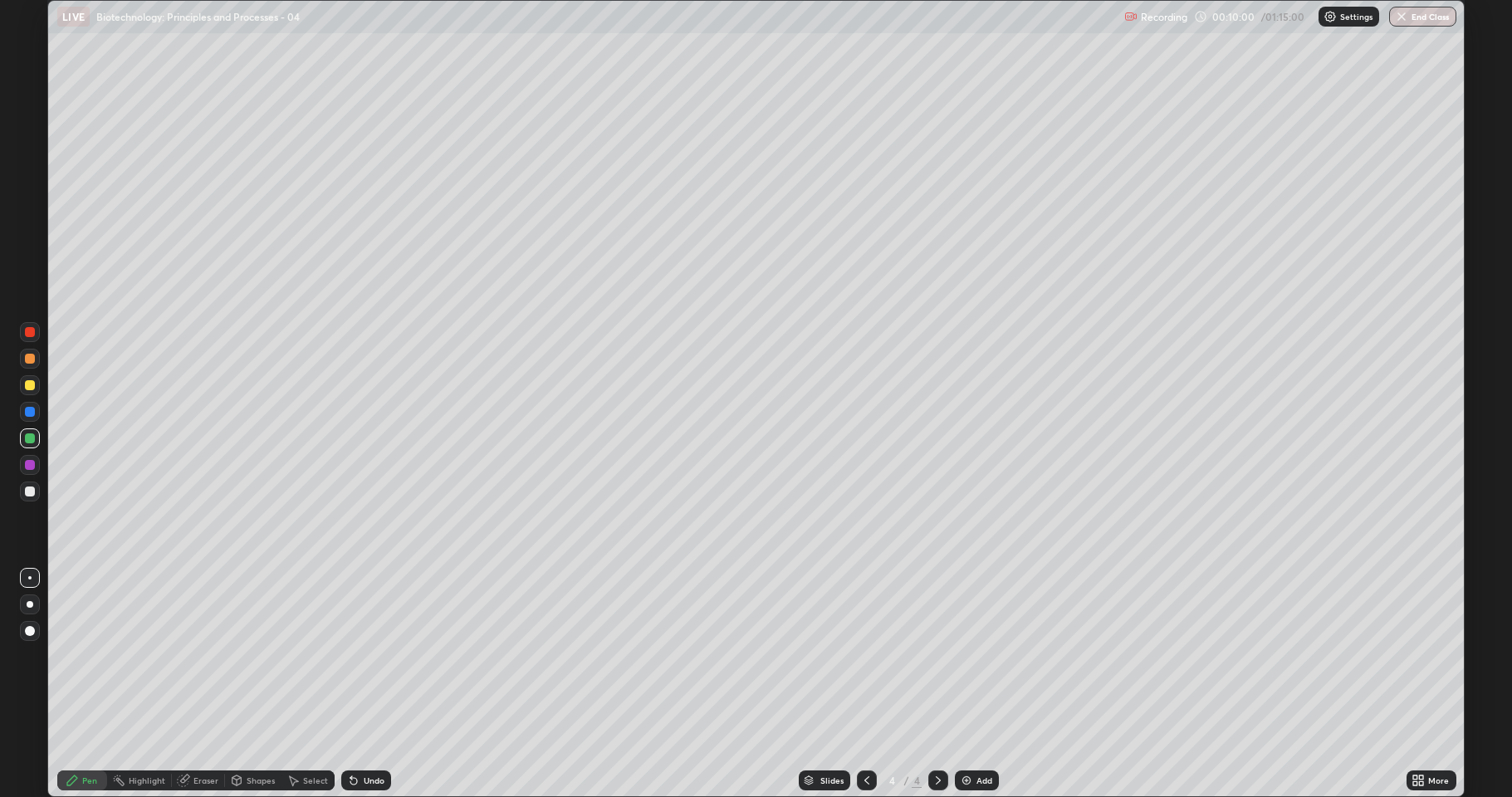
click at [360, 684] on div "Undo" at bounding box center [366, 780] width 50 height 20
click at [359, 684] on div "Undo" at bounding box center [366, 780] width 50 height 20
click at [20, 489] on div at bounding box center [30, 491] width 20 height 20
click at [27, 385] on div at bounding box center [29, 385] width 10 height 10
click at [24, 489] on div at bounding box center [30, 491] width 20 height 20
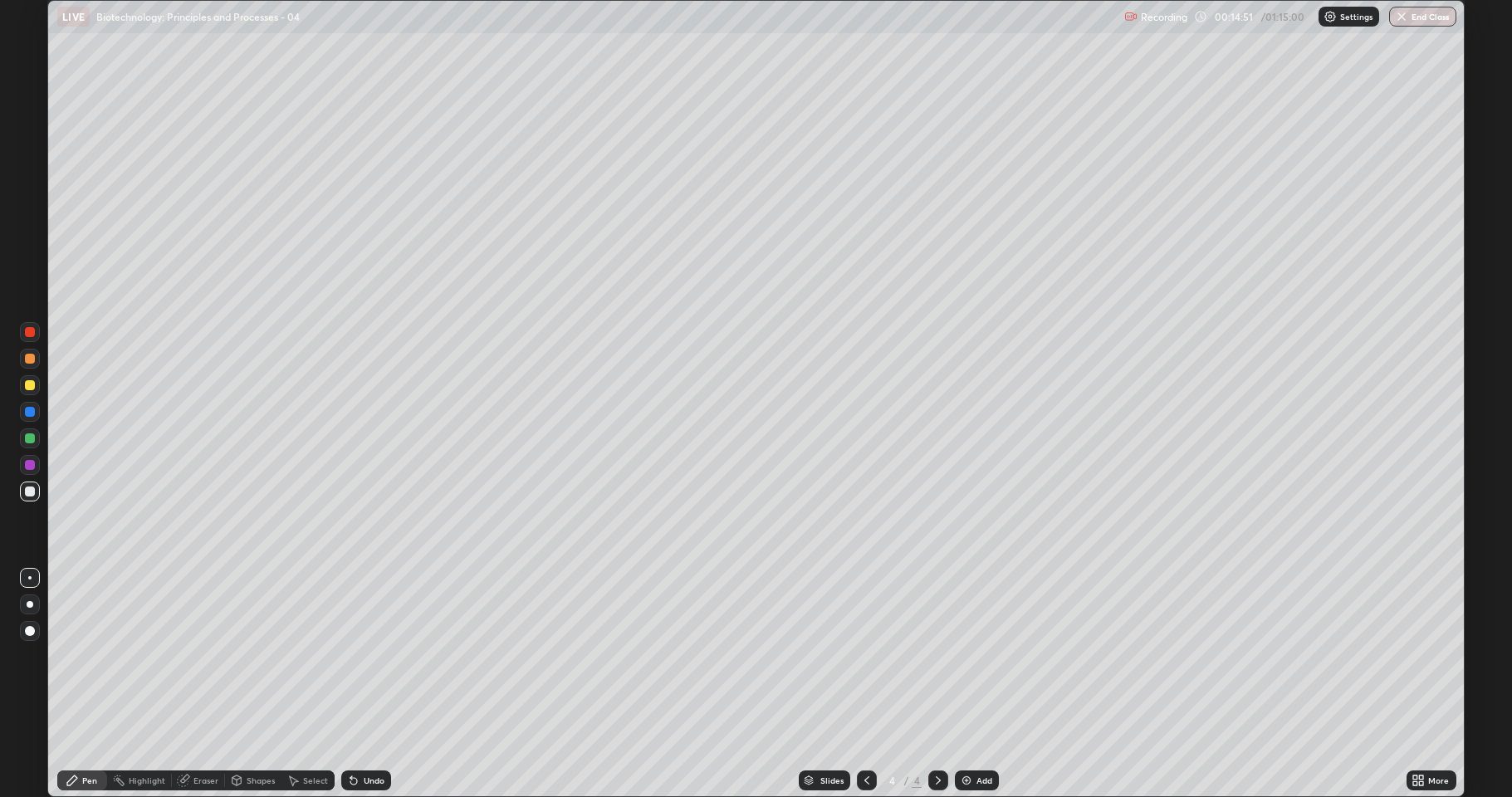
click at [364, 684] on div "Undo" at bounding box center [366, 780] width 50 height 20
click at [205, 684] on div "Eraser" at bounding box center [206, 780] width 25 height 8
click at [87, 684] on div "Pen" at bounding box center [89, 780] width 15 height 8
click at [364, 684] on div "Undo" at bounding box center [366, 780] width 50 height 20
click at [366, 684] on div "Undo" at bounding box center [366, 780] width 50 height 20
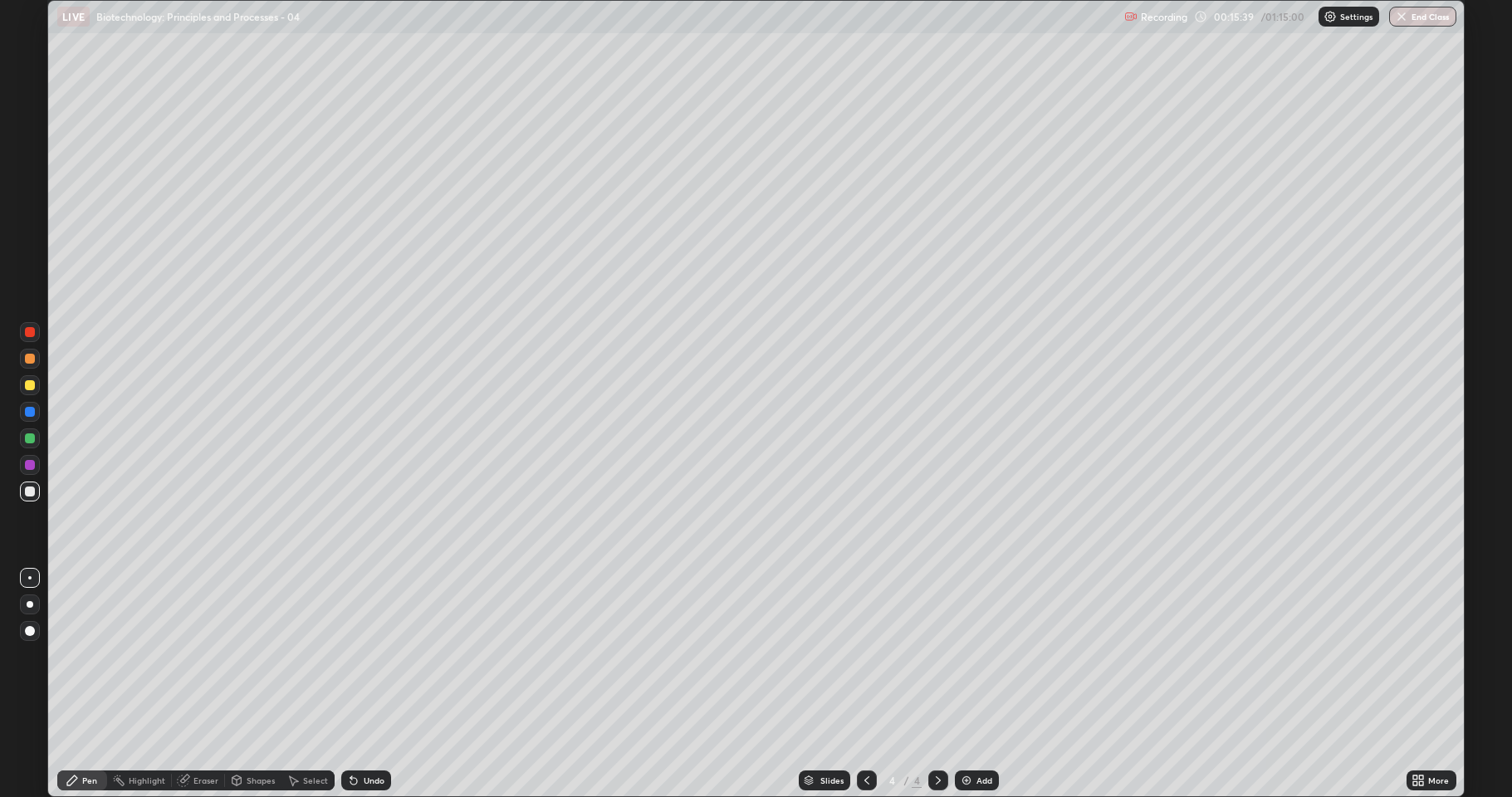
click at [360, 684] on div "Undo" at bounding box center [366, 780] width 50 height 20
click at [359, 684] on div "Undo" at bounding box center [366, 780] width 50 height 20
click at [989, 684] on div "Add" at bounding box center [984, 780] width 15 height 8
click at [33, 462] on div at bounding box center [29, 464] width 10 height 10
click at [30, 492] on div at bounding box center [29, 490] width 10 height 10
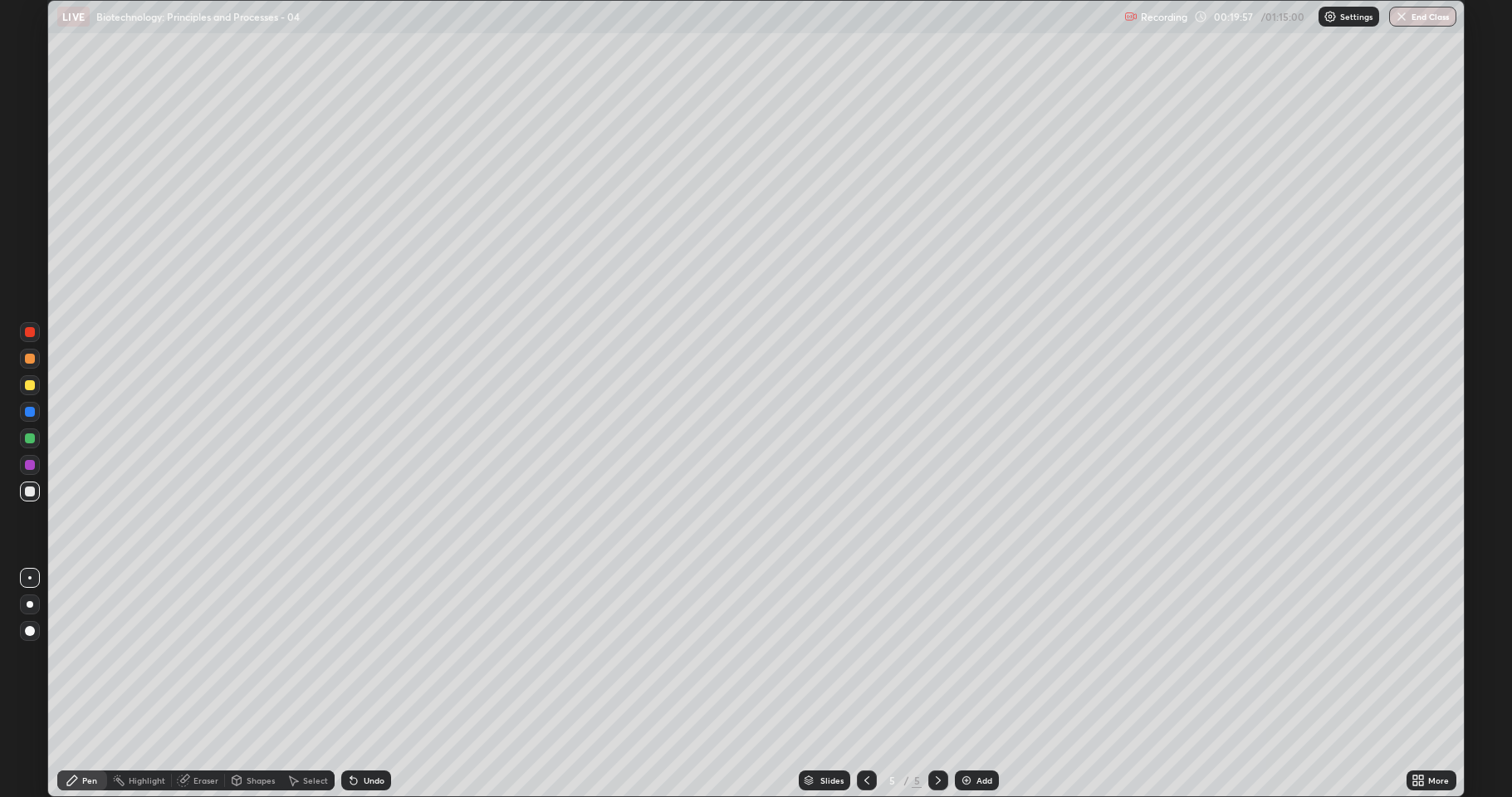
click at [28, 465] on div at bounding box center [29, 464] width 10 height 10
click at [31, 491] on div at bounding box center [29, 490] width 10 height 10
click at [863, 684] on icon at bounding box center [867, 780] width 14 height 14
click at [25, 387] on div at bounding box center [29, 385] width 10 height 10
click at [25, 358] on div at bounding box center [29, 358] width 10 height 10
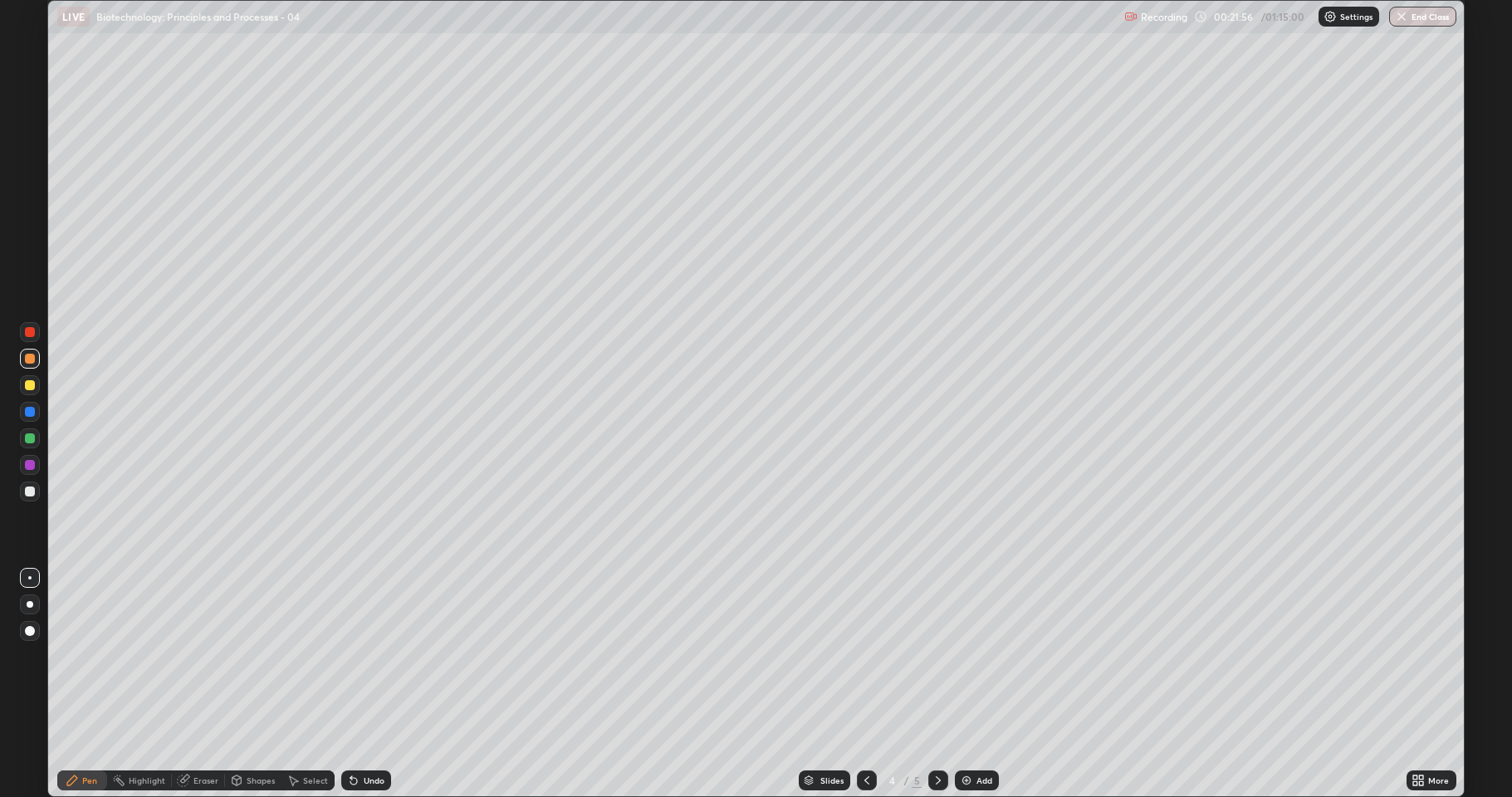
click at [30, 492] on div at bounding box center [29, 490] width 10 height 10
click at [24, 410] on div at bounding box center [30, 411] width 20 height 20
click at [937, 684] on icon at bounding box center [938, 780] width 14 height 14
click at [32, 389] on div at bounding box center [29, 385] width 10 height 10
click at [0, 405] on div "Setting up your live class" at bounding box center [756, 398] width 1512 height 797
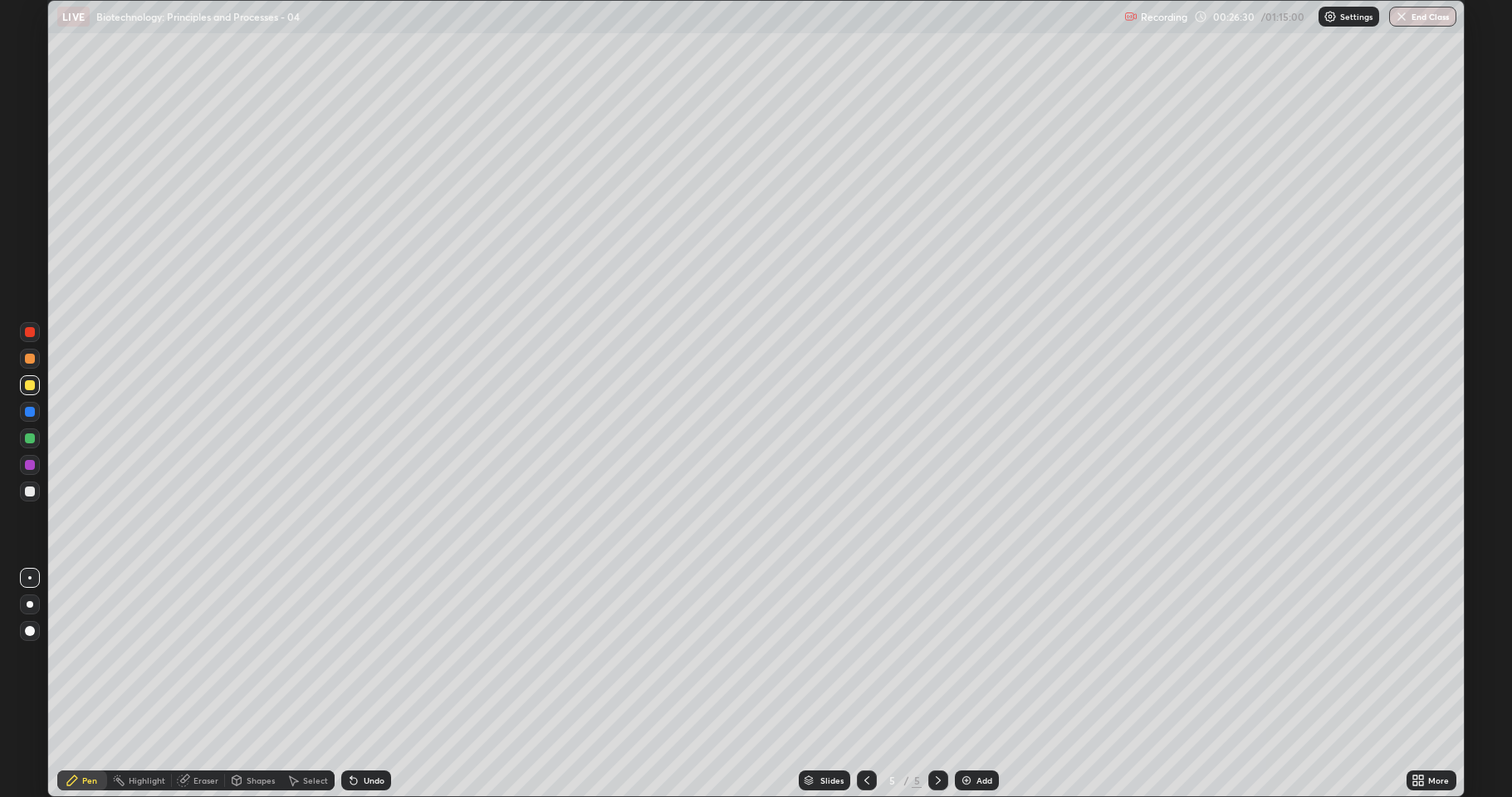
click at [24, 419] on div at bounding box center [30, 411] width 20 height 20
click at [28, 439] on div at bounding box center [29, 438] width 10 height 10
click at [28, 385] on div at bounding box center [29, 385] width 10 height 10
click at [29, 491] on div at bounding box center [29, 490] width 10 height 10
click at [33, 389] on div at bounding box center [30, 385] width 20 height 20
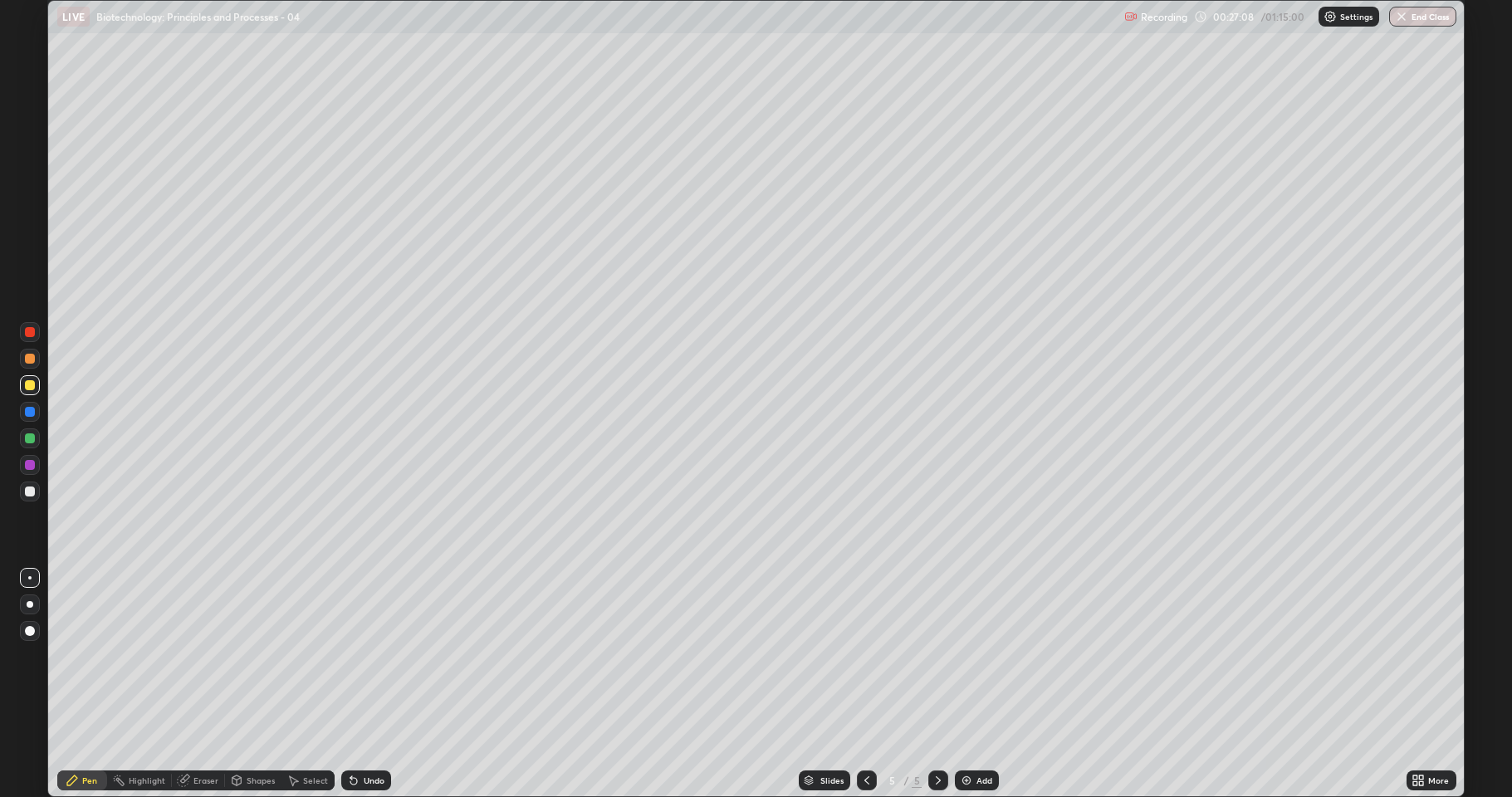
click at [26, 467] on div at bounding box center [29, 464] width 10 height 10
click at [22, 493] on div at bounding box center [30, 491] width 20 height 20
click at [360, 684] on div "Undo" at bounding box center [366, 780] width 50 height 20
click at [28, 358] on div at bounding box center [29, 358] width 10 height 10
click at [21, 491] on div at bounding box center [30, 491] width 20 height 20
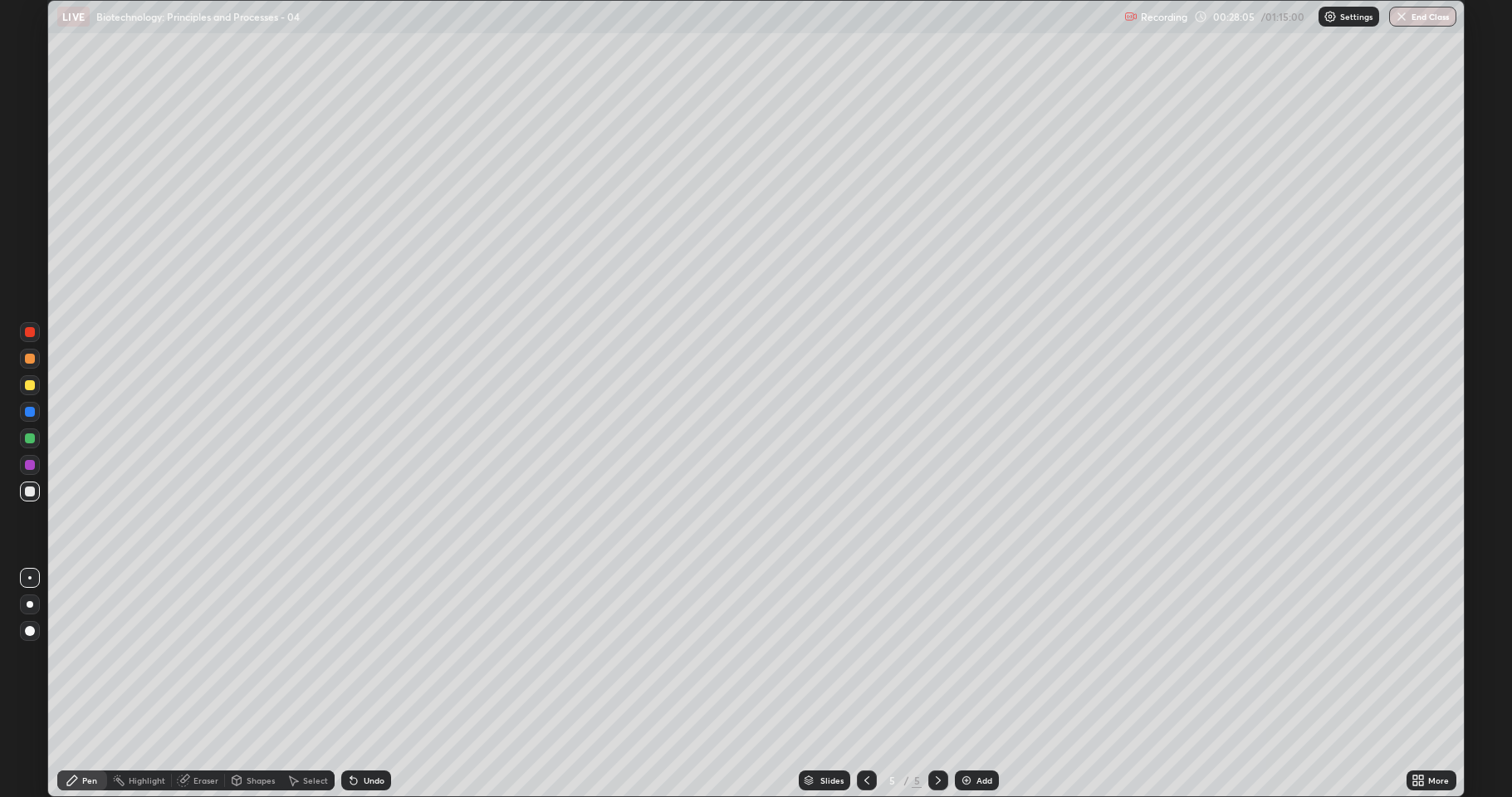
click at [23, 464] on div at bounding box center [30, 465] width 20 height 20
click at [20, 432] on div at bounding box center [30, 439] width 20 height 20
click at [28, 385] on div at bounding box center [29, 385] width 10 height 10
click at [25, 497] on div at bounding box center [30, 491] width 20 height 20
click at [973, 684] on div "Add" at bounding box center [977, 780] width 44 height 20
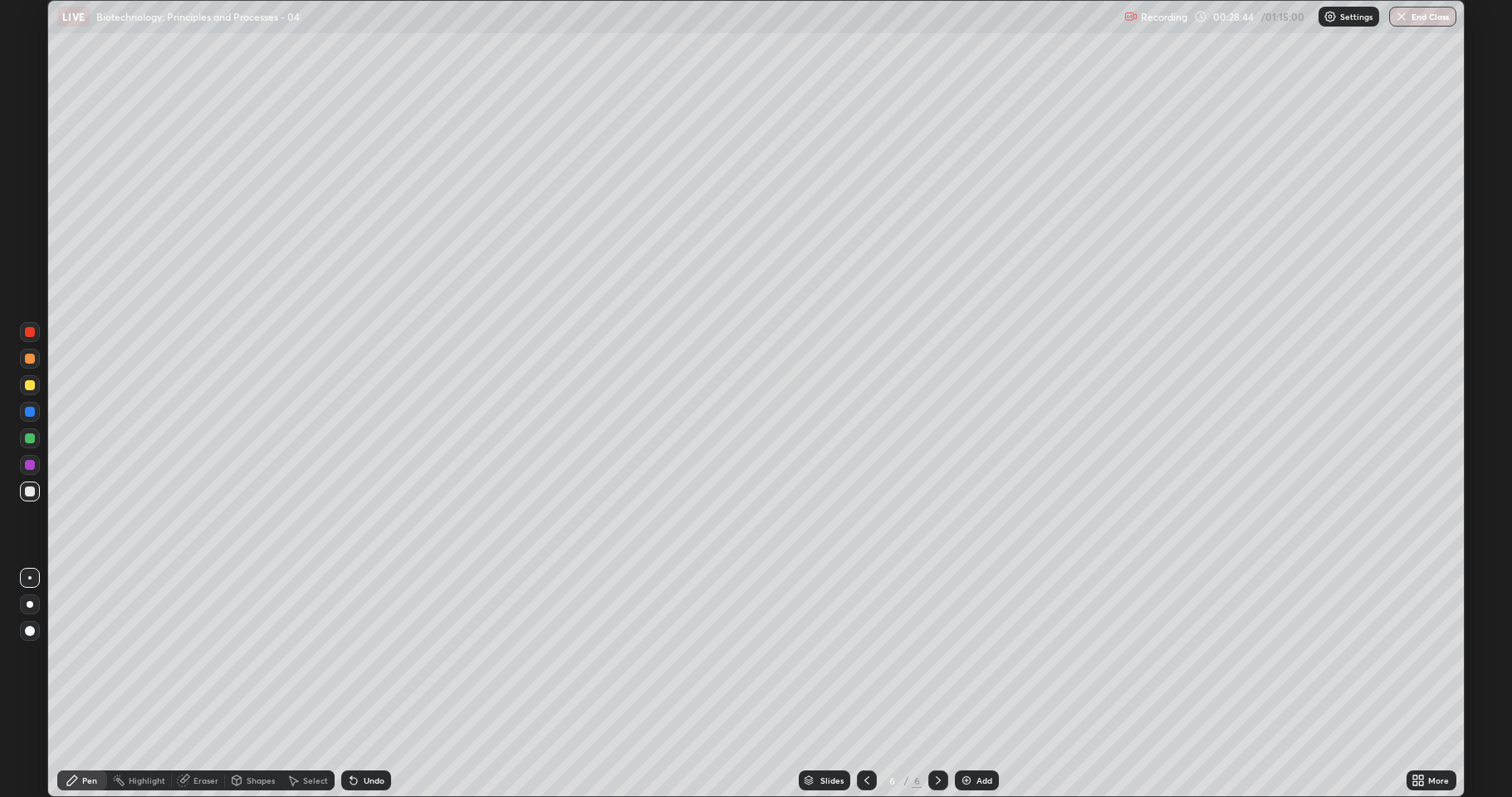
click at [361, 684] on div "Undo" at bounding box center [366, 780] width 50 height 20
click at [360, 684] on div "Undo" at bounding box center [366, 780] width 50 height 20
click at [363, 684] on div "Undo" at bounding box center [373, 780] width 21 height 8
click at [24, 439] on div at bounding box center [30, 439] width 20 height 20
click at [27, 382] on div at bounding box center [29, 385] width 10 height 10
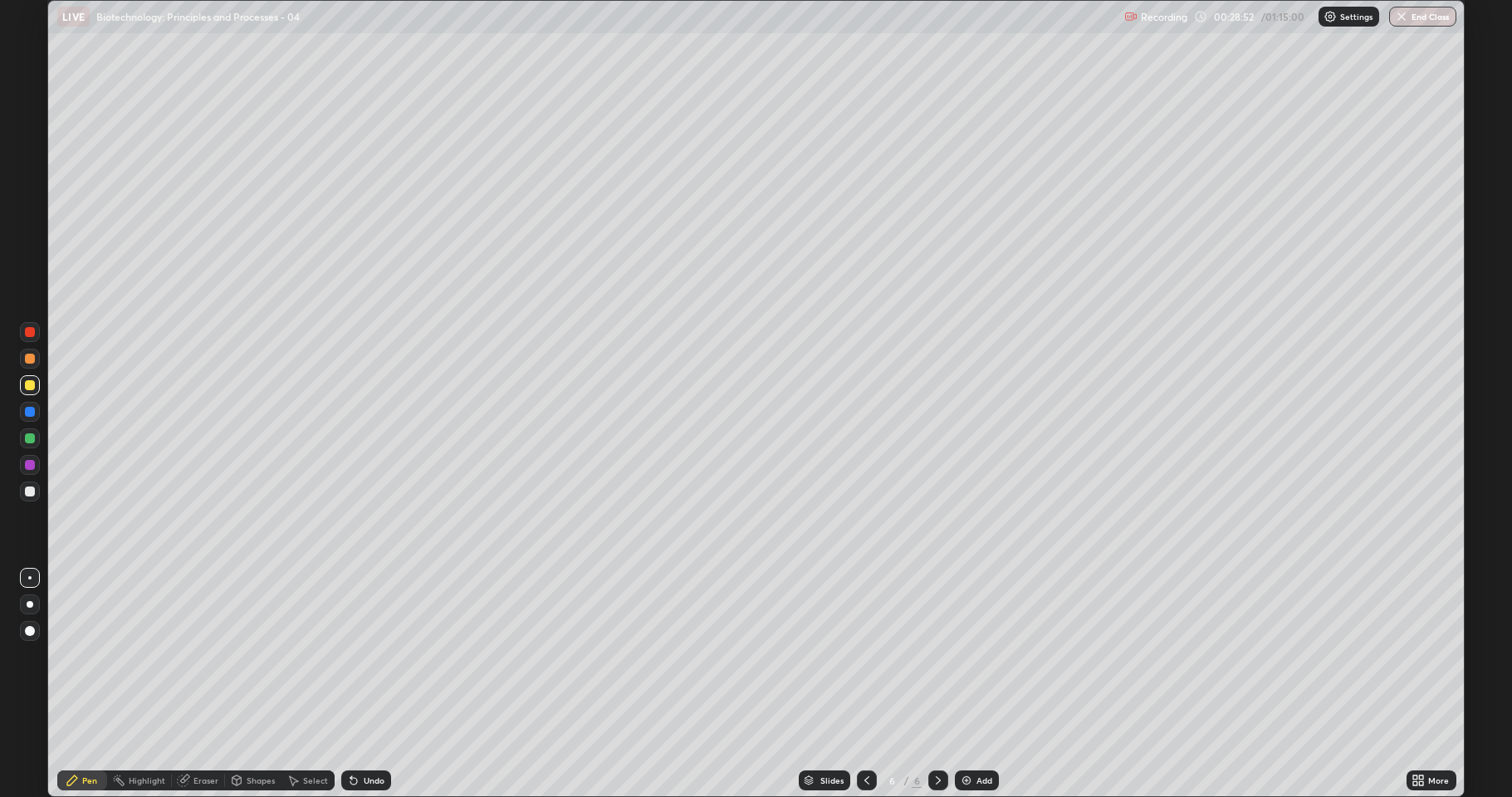
click at [25, 486] on div at bounding box center [30, 491] width 20 height 20
click at [865, 684] on icon at bounding box center [867, 780] width 14 height 14
click at [21, 359] on div at bounding box center [30, 358] width 20 height 20
click at [933, 684] on icon at bounding box center [938, 780] width 14 height 14
click at [31, 434] on div at bounding box center [29, 438] width 10 height 10
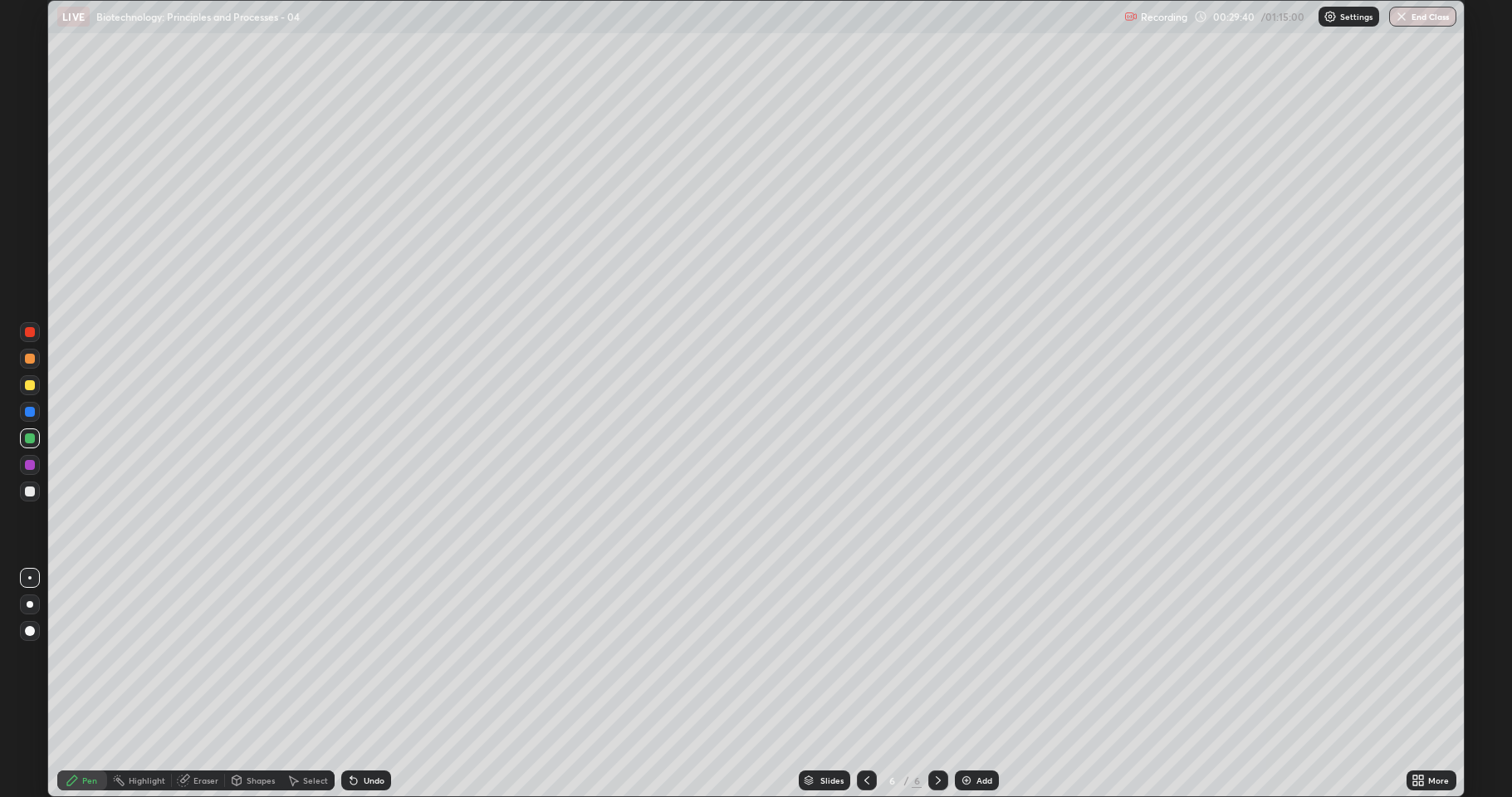
click at [26, 361] on div at bounding box center [29, 358] width 10 height 10
click at [33, 488] on div at bounding box center [29, 490] width 10 height 10
click at [23, 356] on div at bounding box center [30, 358] width 20 height 20
click at [30, 495] on div at bounding box center [29, 490] width 10 height 10
click at [24, 436] on div at bounding box center [30, 439] width 20 height 20
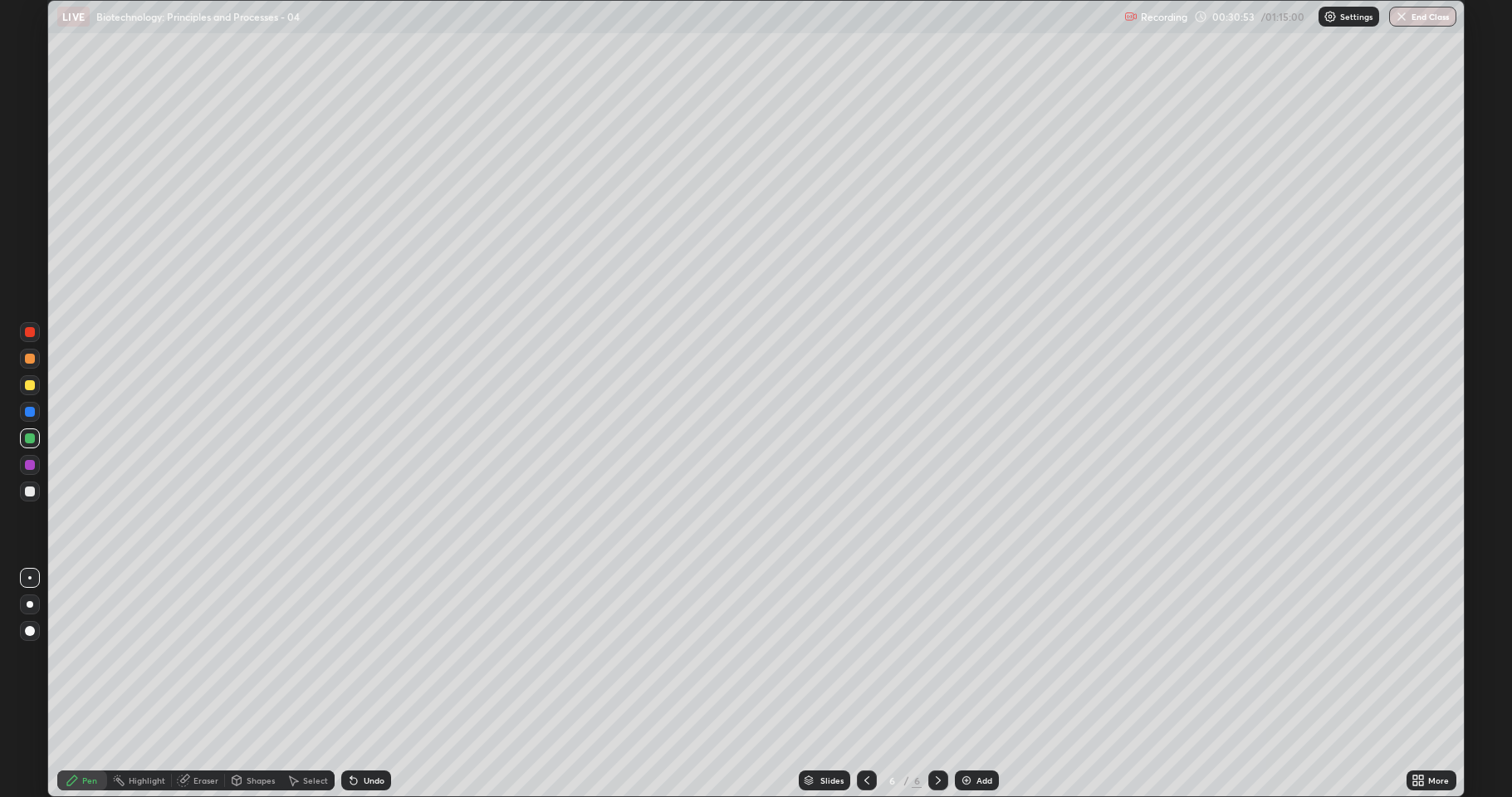
click at [30, 492] on div at bounding box center [29, 490] width 10 height 10
click at [937, 684] on icon at bounding box center [938, 780] width 14 height 14
click at [859, 684] on div at bounding box center [867, 780] width 20 height 20
click at [937, 684] on icon at bounding box center [938, 780] width 5 height 8
click at [370, 684] on div "Undo" at bounding box center [373, 780] width 21 height 8
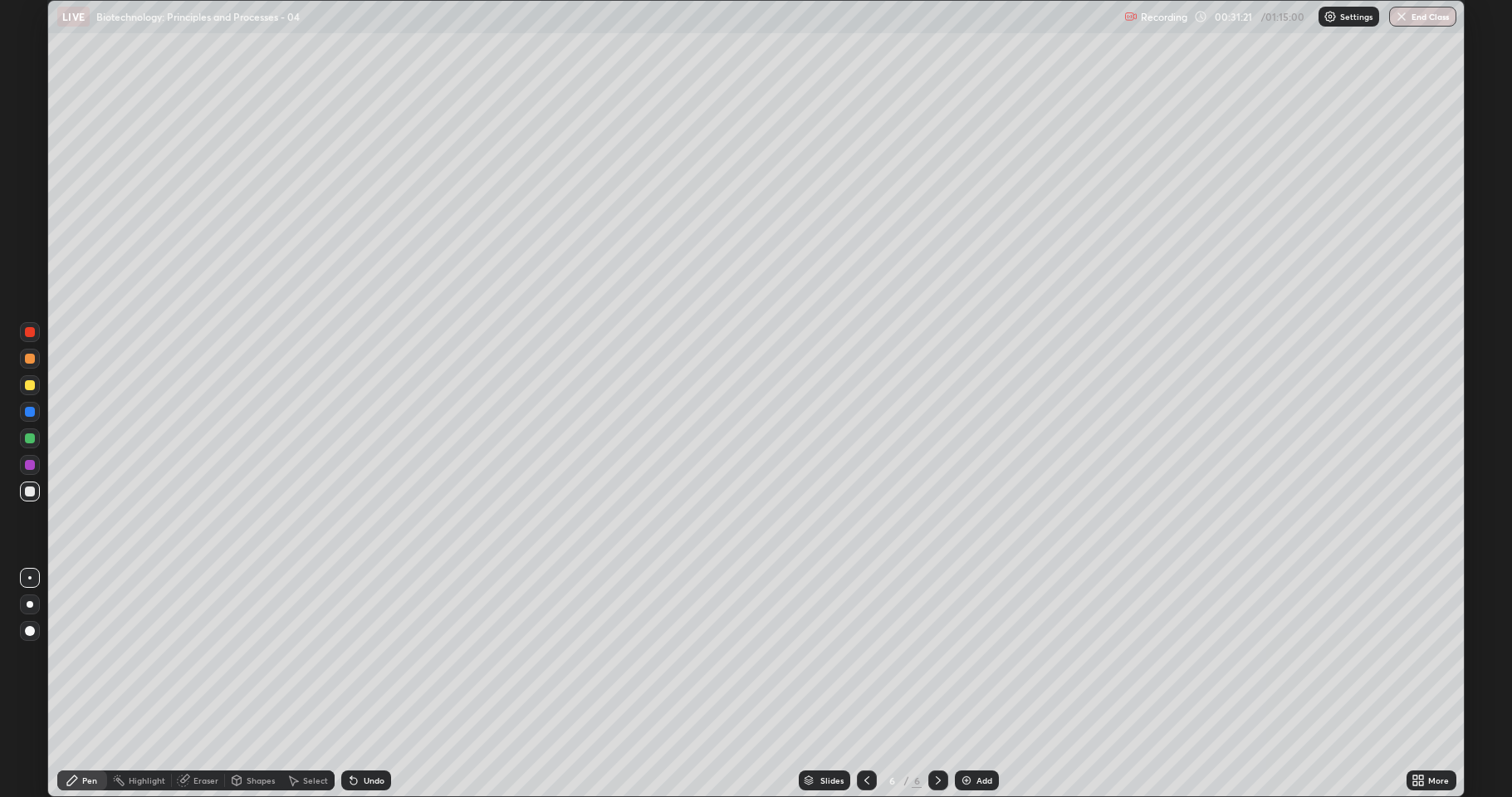
click at [363, 684] on div "Undo" at bounding box center [373, 780] width 21 height 8
click at [26, 328] on div at bounding box center [29, 331] width 10 height 10
click at [862, 684] on icon at bounding box center [867, 780] width 14 height 14
click at [864, 684] on icon at bounding box center [867, 780] width 14 height 14
click at [937, 684] on icon at bounding box center [938, 780] width 14 height 14
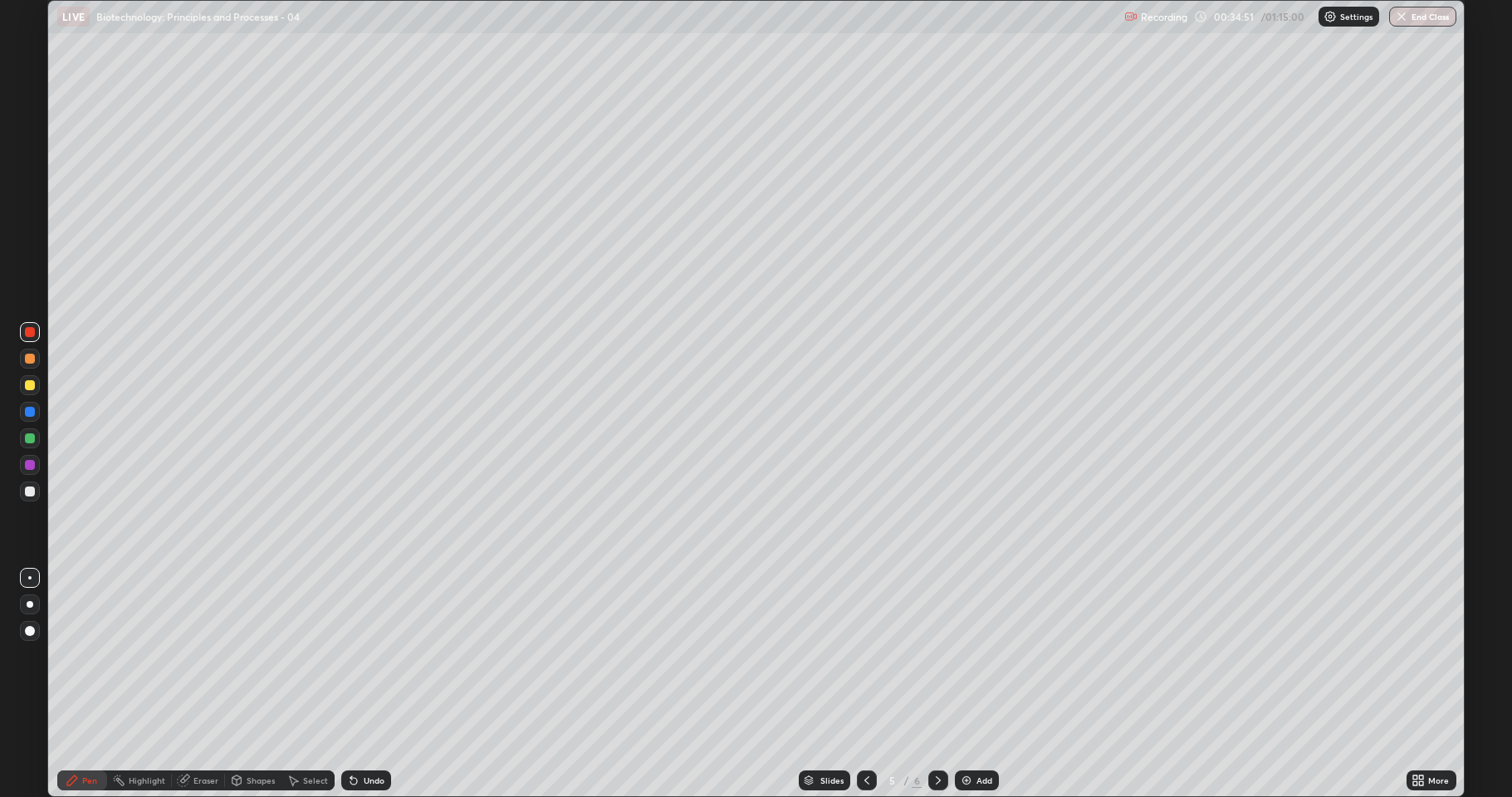
click at [857, 684] on div at bounding box center [867, 780] width 20 height 20
click at [1416, 684] on icon at bounding box center [1415, 777] width 5 height 5
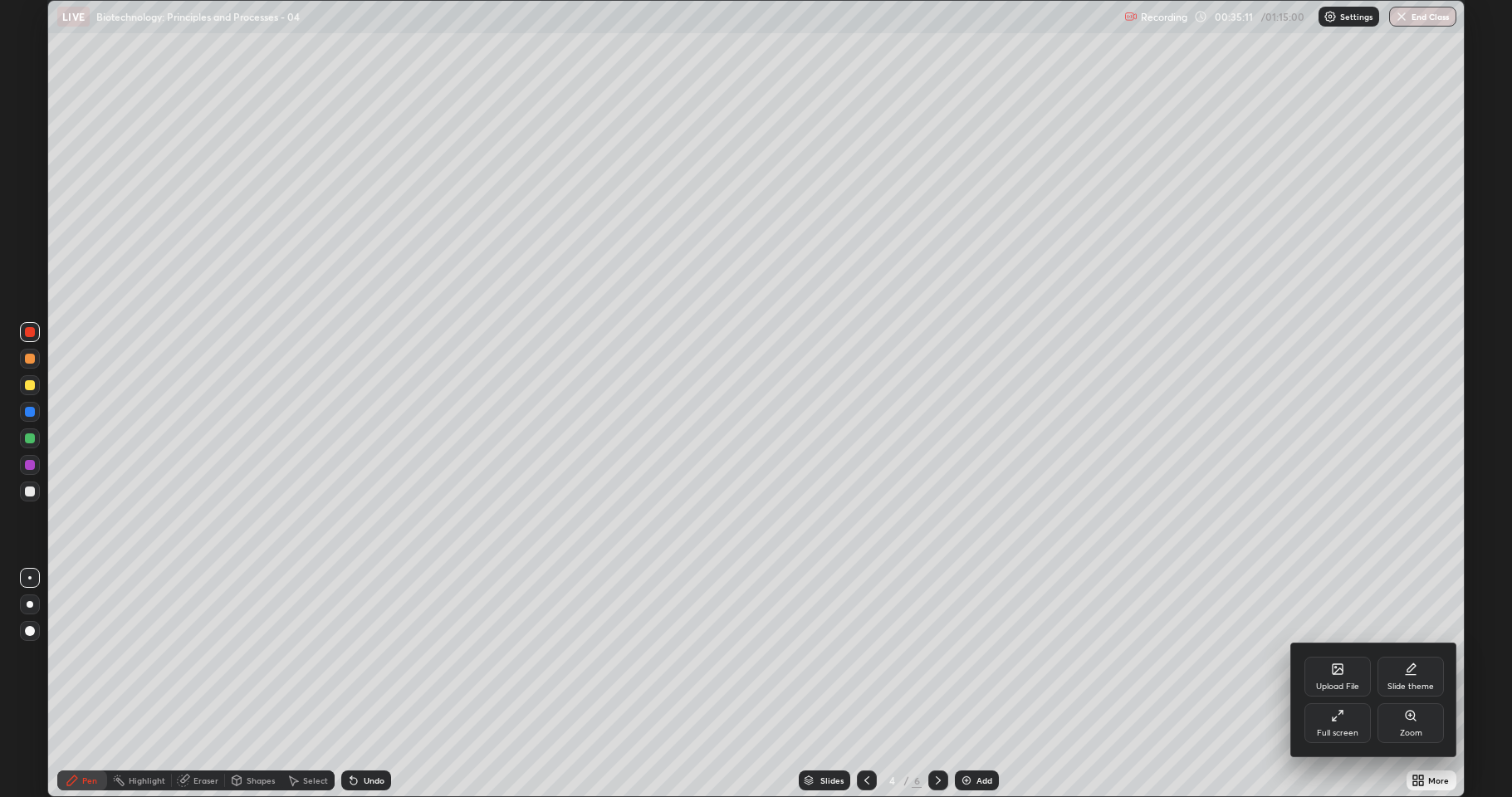
click at [1241, 684] on div at bounding box center [756, 398] width 1512 height 797
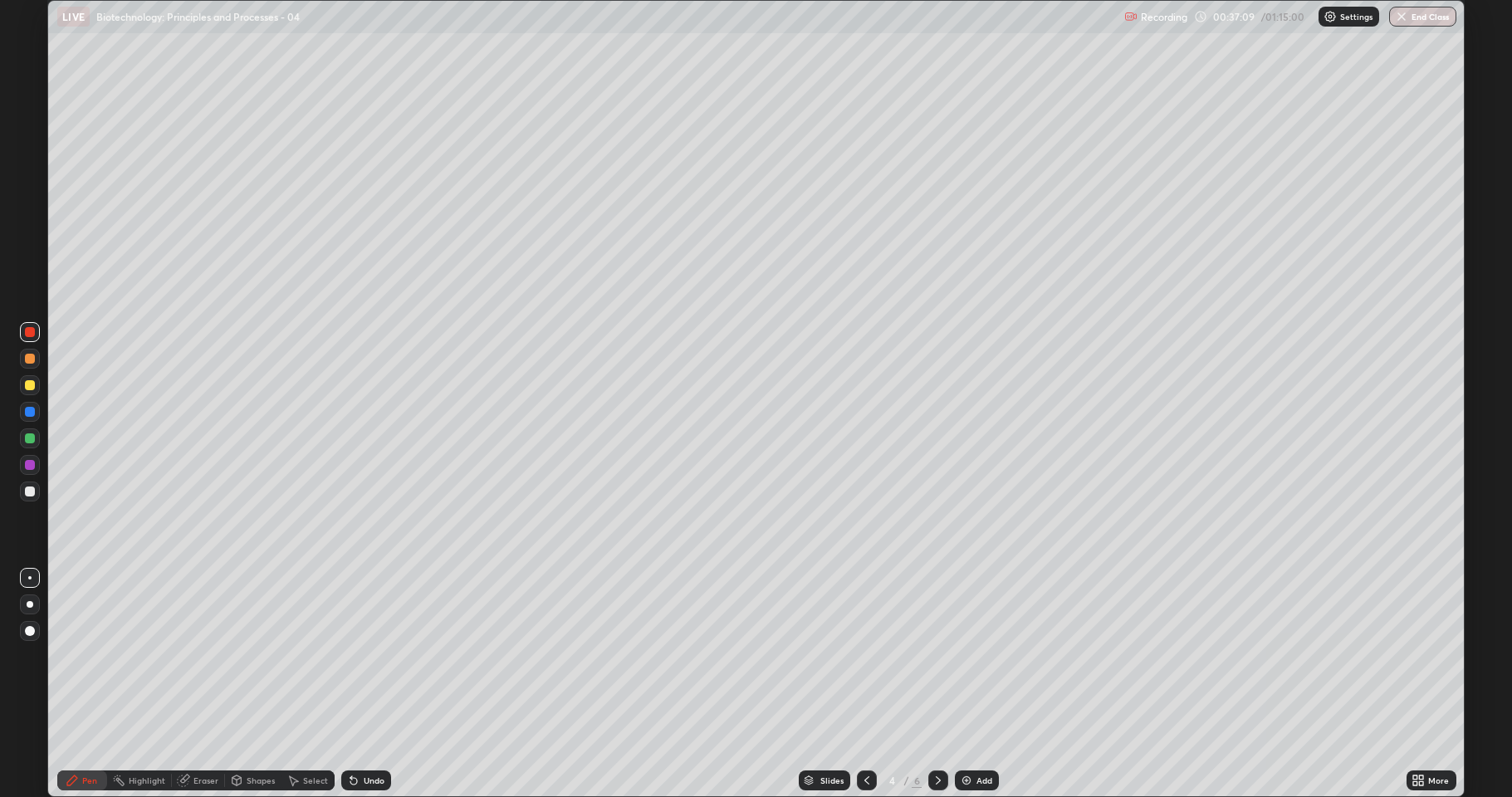
click at [962, 684] on img at bounding box center [966, 780] width 14 height 14
click at [857, 684] on div at bounding box center [867, 780] width 20 height 20
click at [929, 684] on div at bounding box center [939, 780] width 20 height 20
click at [937, 684] on icon at bounding box center [938, 780] width 14 height 14
click at [864, 684] on icon at bounding box center [867, 780] width 14 height 14
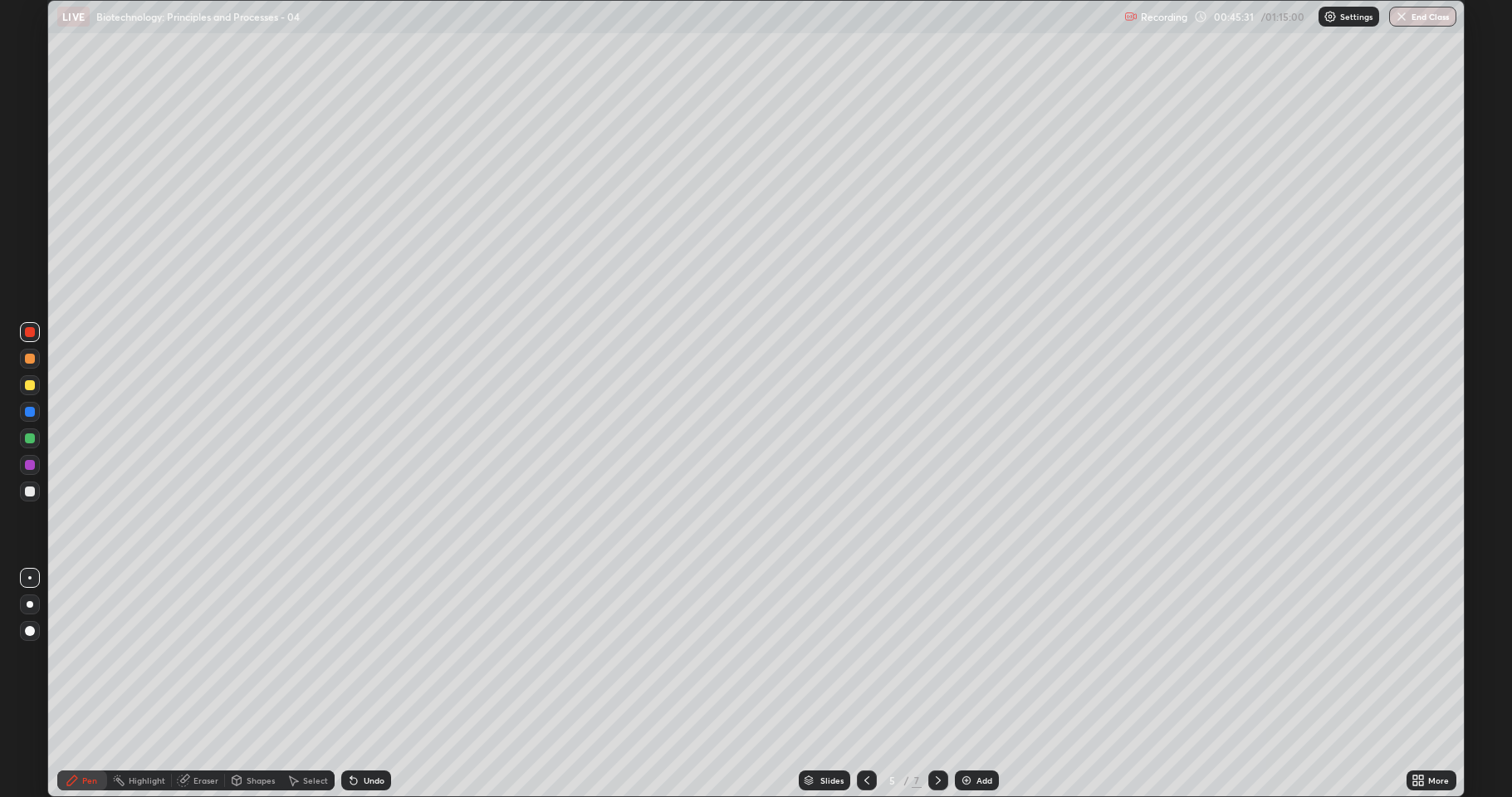
click at [867, 684] on icon at bounding box center [867, 780] width 14 height 14
click at [937, 684] on div at bounding box center [939, 780] width 20 height 20
click at [937, 684] on icon at bounding box center [938, 780] width 14 height 14
click at [197, 684] on div "Eraser" at bounding box center [198, 780] width 53 height 20
click at [939, 684] on icon at bounding box center [938, 780] width 14 height 14
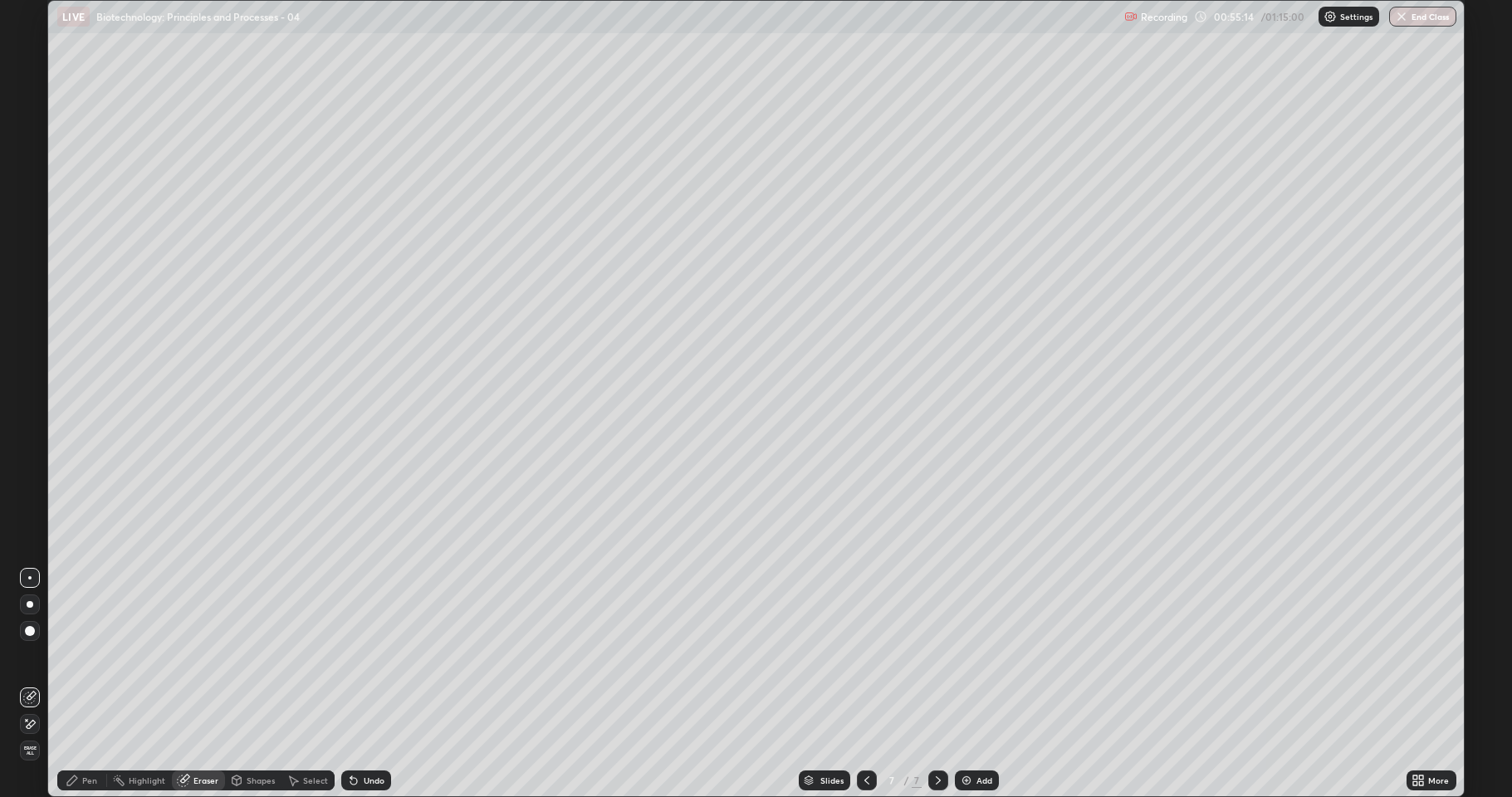
click at [936, 684] on icon at bounding box center [938, 780] width 14 height 14
click at [977, 684] on div "Add" at bounding box center [984, 780] width 15 height 8
click at [80, 684] on div "Pen" at bounding box center [82, 780] width 50 height 20
click at [26, 499] on div at bounding box center [30, 491] width 20 height 20
click at [30, 387] on div at bounding box center [29, 385] width 10 height 10
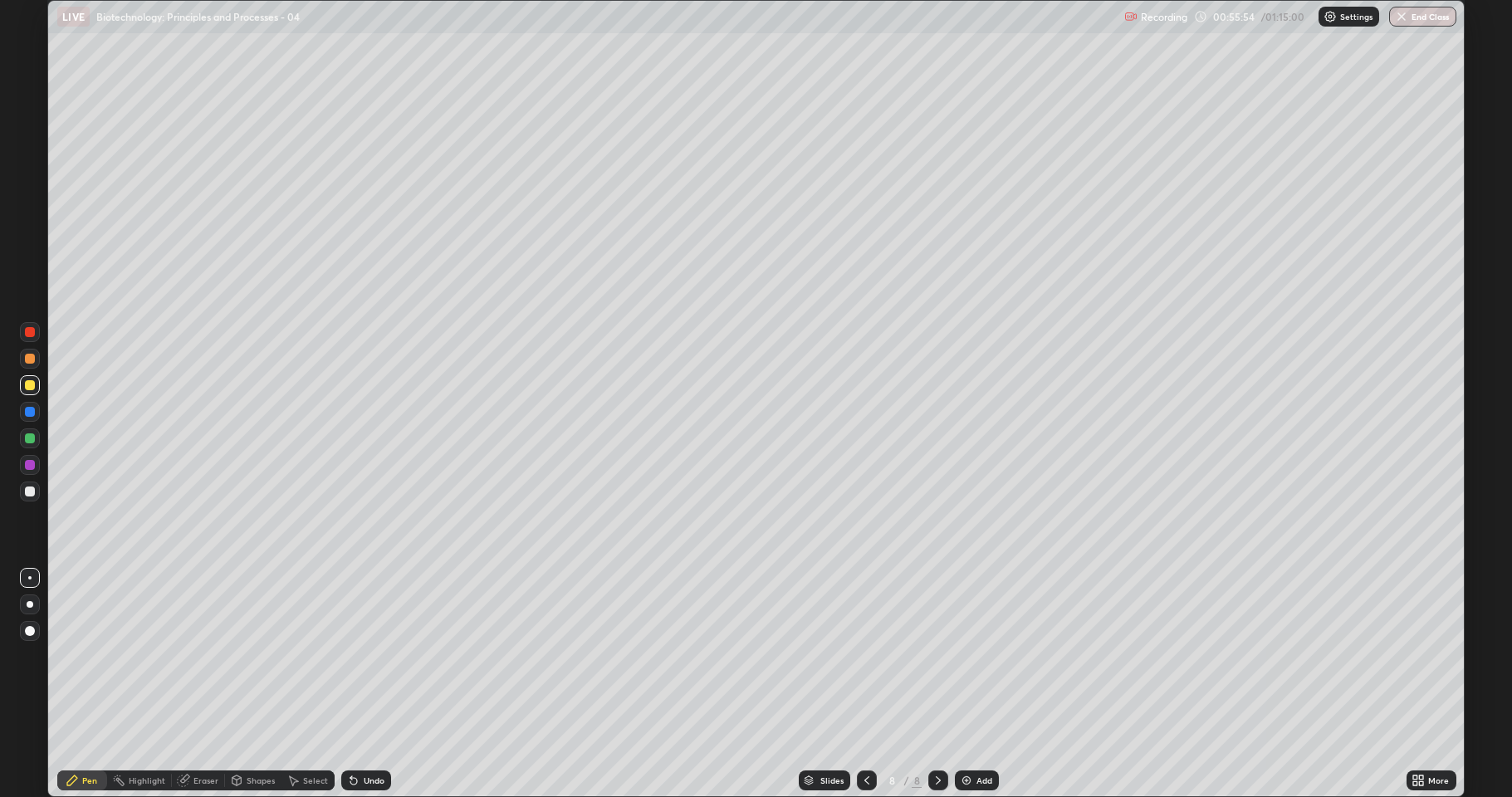
click at [30, 623] on div at bounding box center [30, 631] width 20 height 20
click at [27, 442] on div at bounding box center [29, 438] width 10 height 10
click at [27, 489] on div at bounding box center [29, 490] width 10 height 10
click at [30, 578] on div at bounding box center [30, 578] width 4 height 4
click at [33, 403] on div at bounding box center [30, 411] width 20 height 20
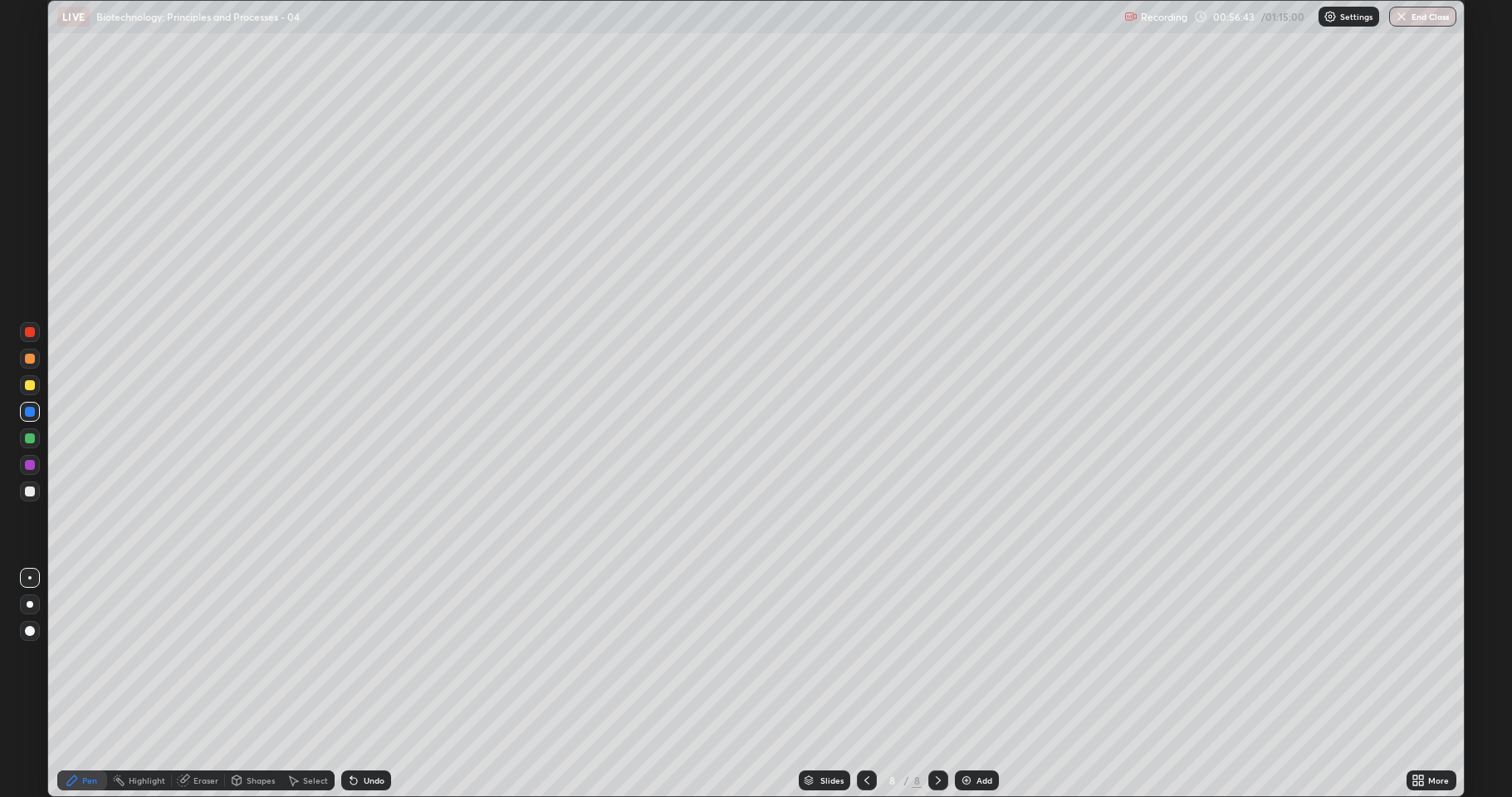
click at [29, 439] on div at bounding box center [29, 438] width 10 height 10
click at [30, 387] on div at bounding box center [29, 385] width 10 height 10
click at [365, 684] on div "Undo" at bounding box center [373, 780] width 21 height 8
click at [369, 684] on div "Undo" at bounding box center [373, 780] width 21 height 8
click at [1416, 684] on icon at bounding box center [1415, 777] width 5 height 5
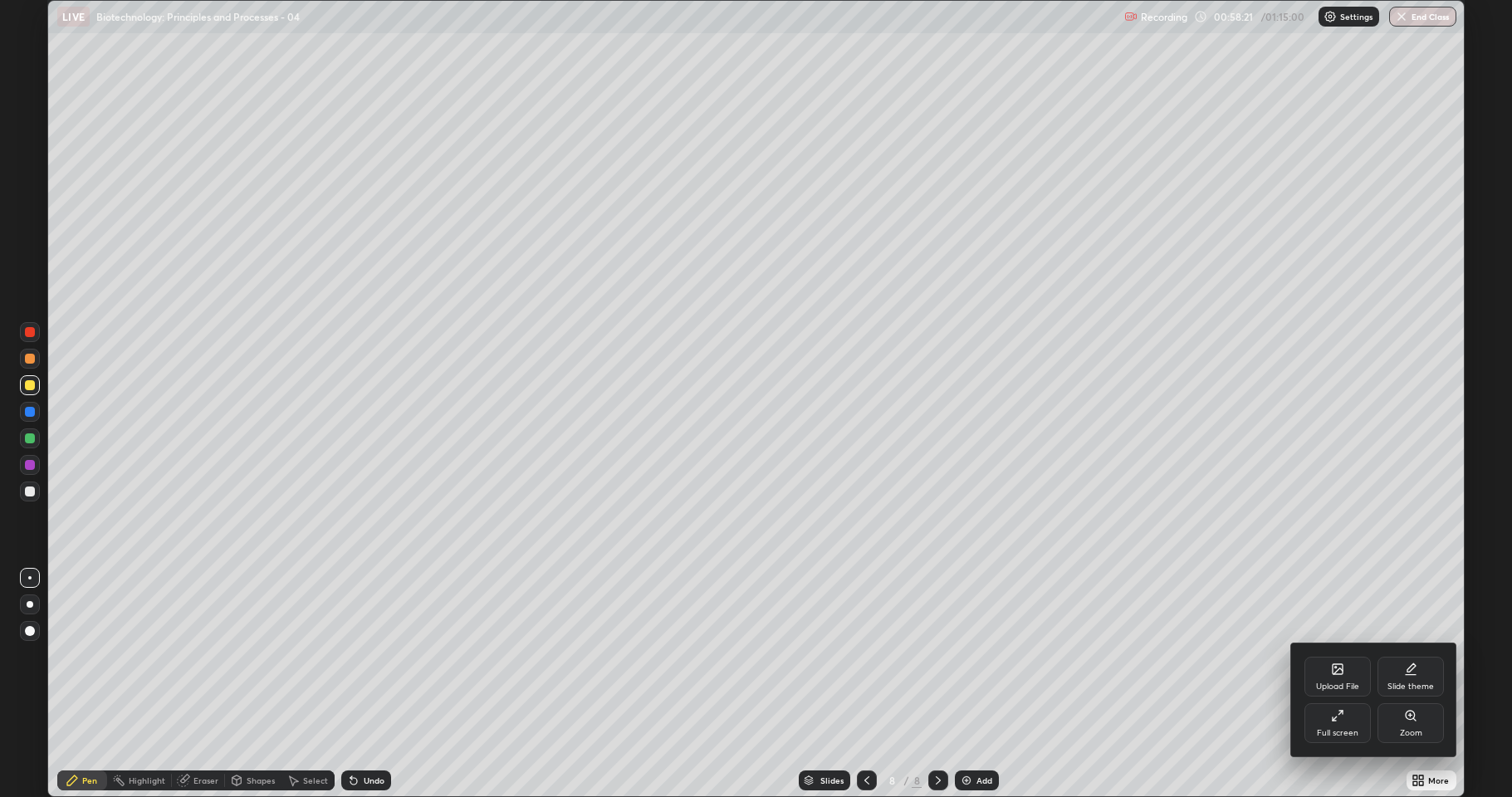
click at [1334, 684] on icon at bounding box center [1337, 715] width 14 height 14
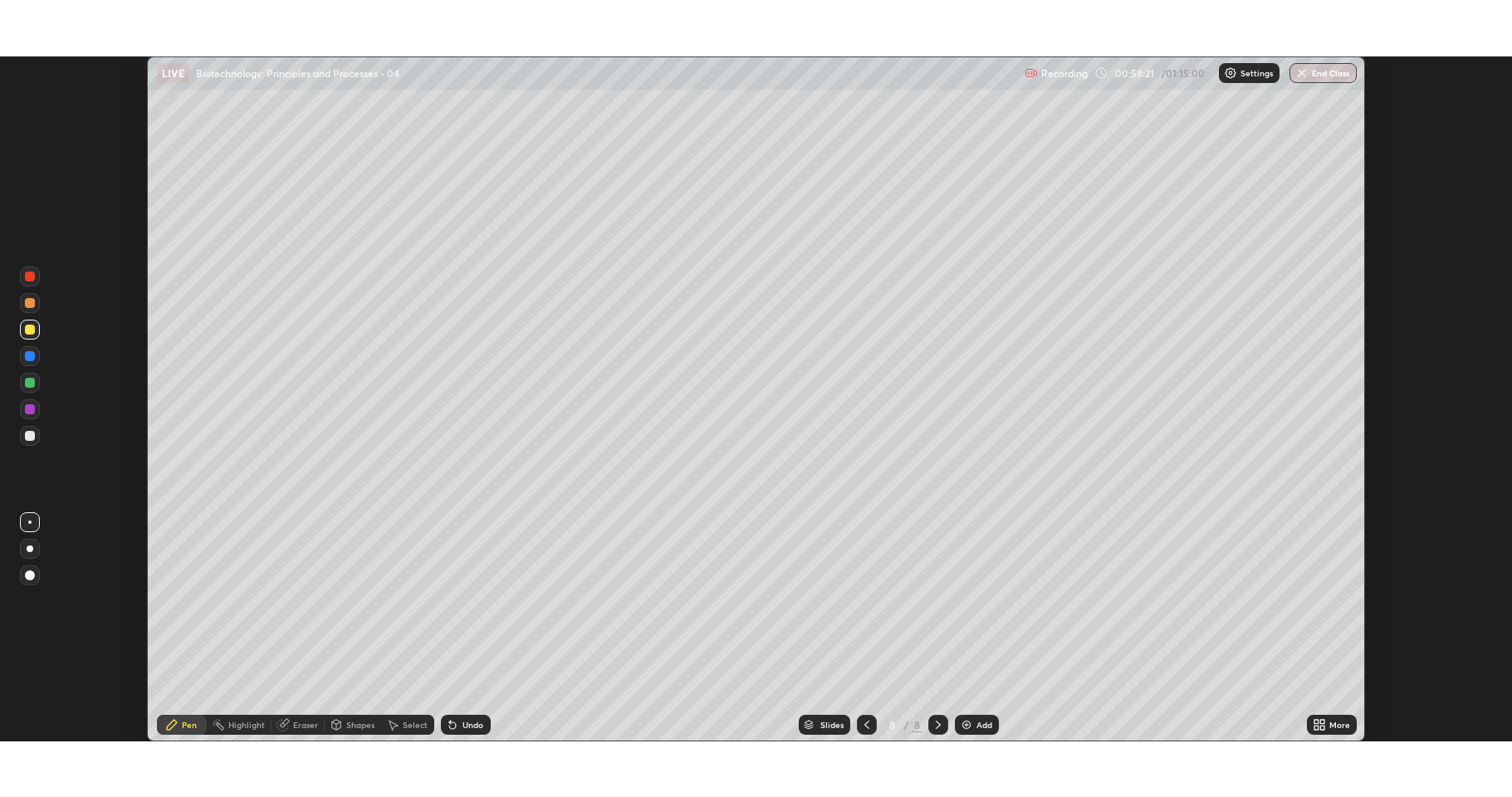
scroll to position [82294, 81510]
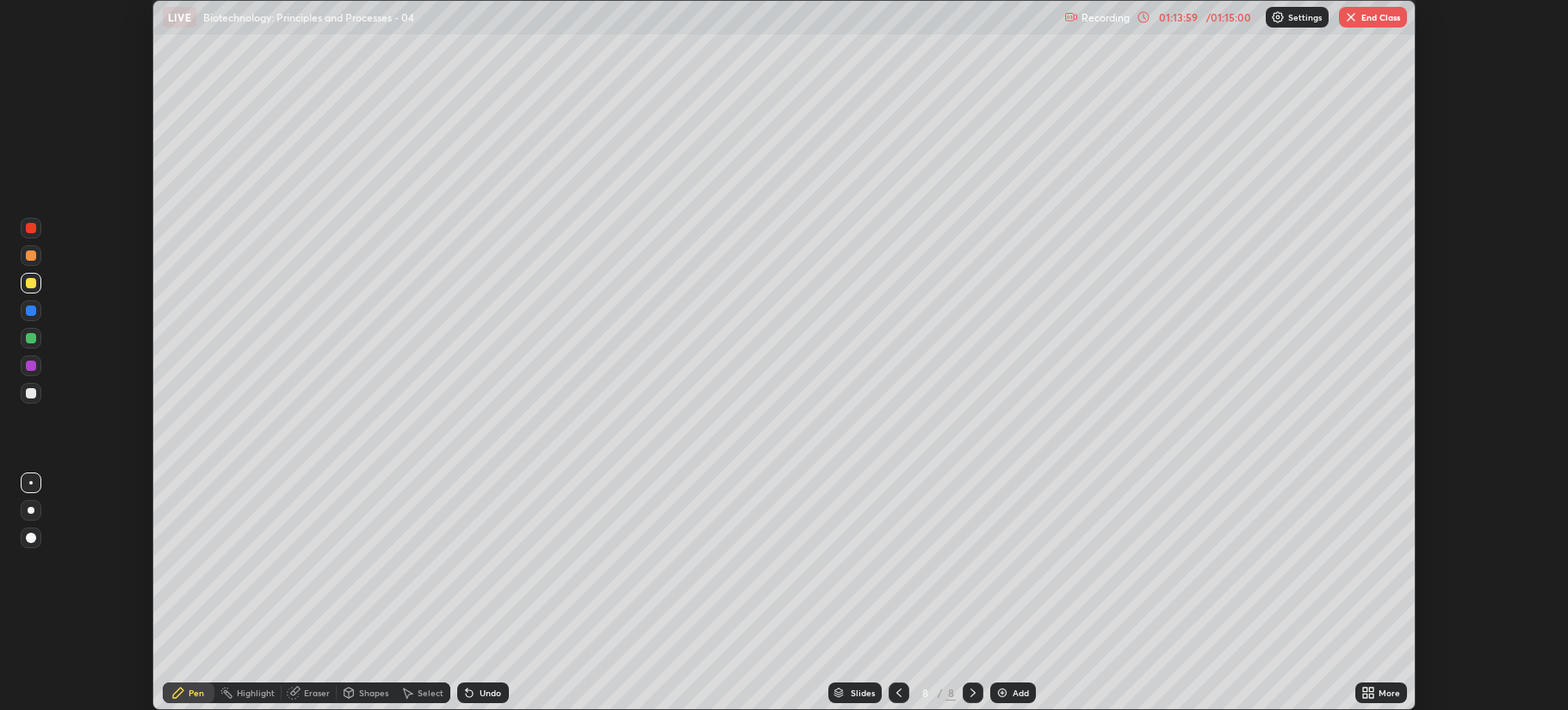
click at [1365, 690] on icon at bounding box center [1365, 690] width 5 height 5
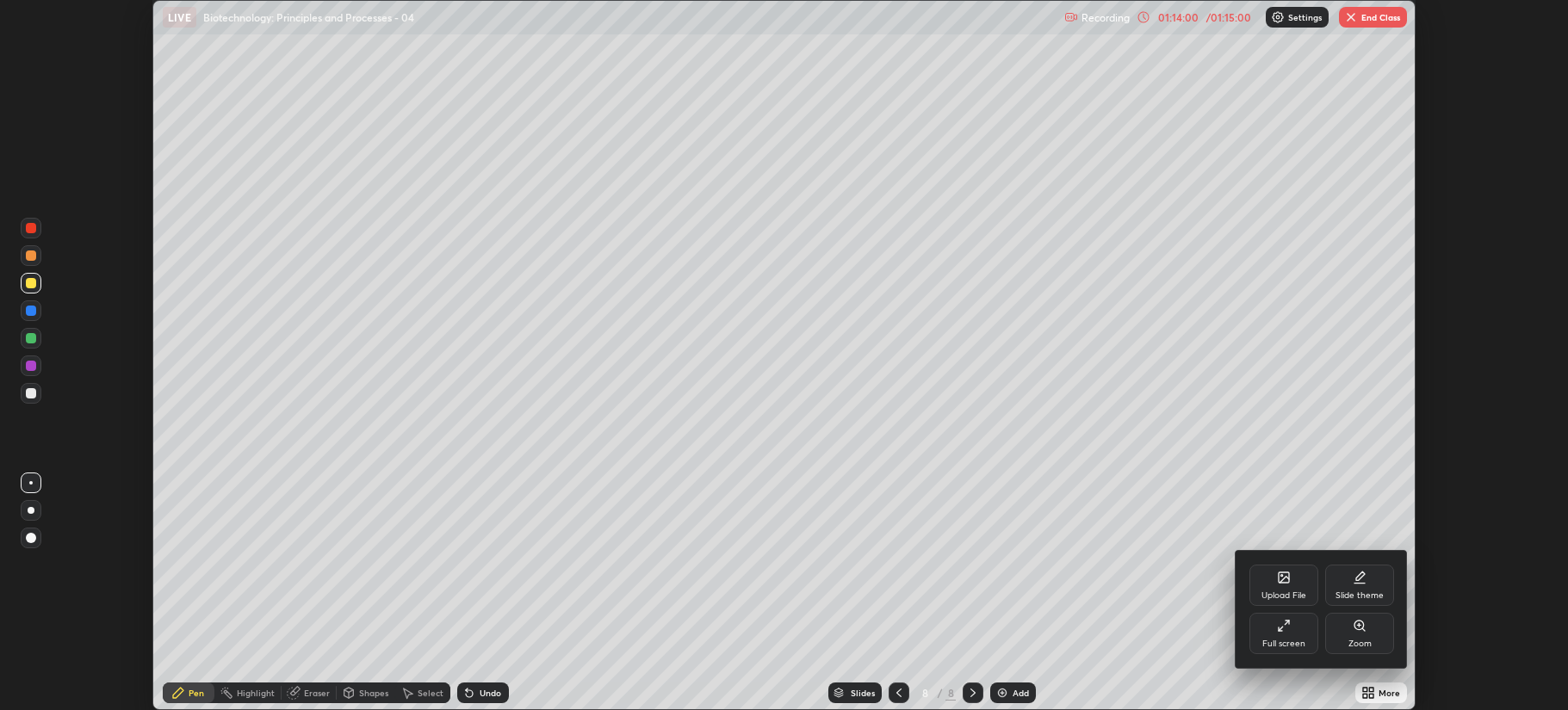
click at [1286, 625] on icon at bounding box center [1284, 626] width 14 height 14
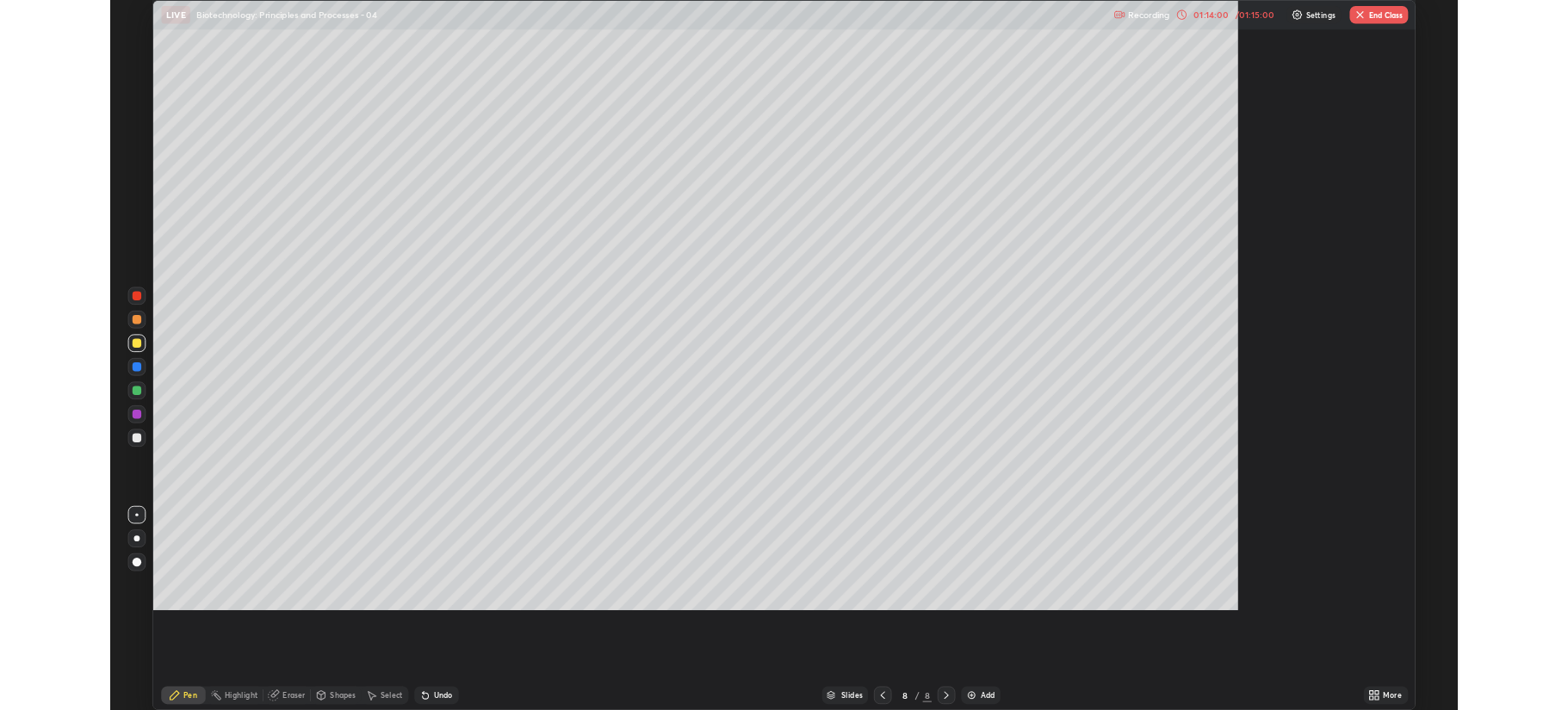
scroll to position [827, 1568]
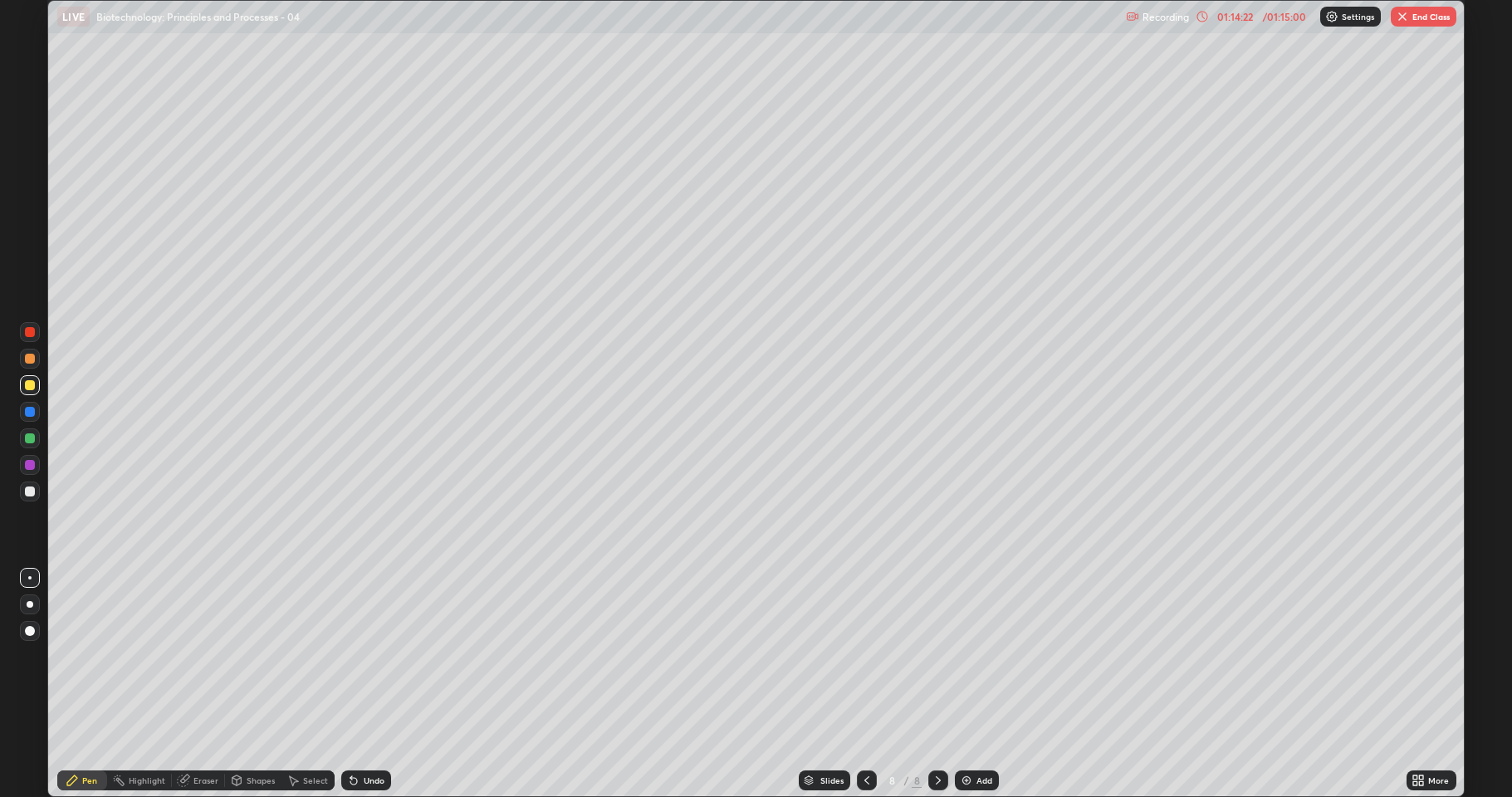
click at [203, 684] on div "Eraser" at bounding box center [206, 780] width 25 height 8
click at [93, 684] on div "Pen" at bounding box center [89, 780] width 15 height 8
click at [1249, 15] on div "01:16:12" at bounding box center [1235, 16] width 46 height 10
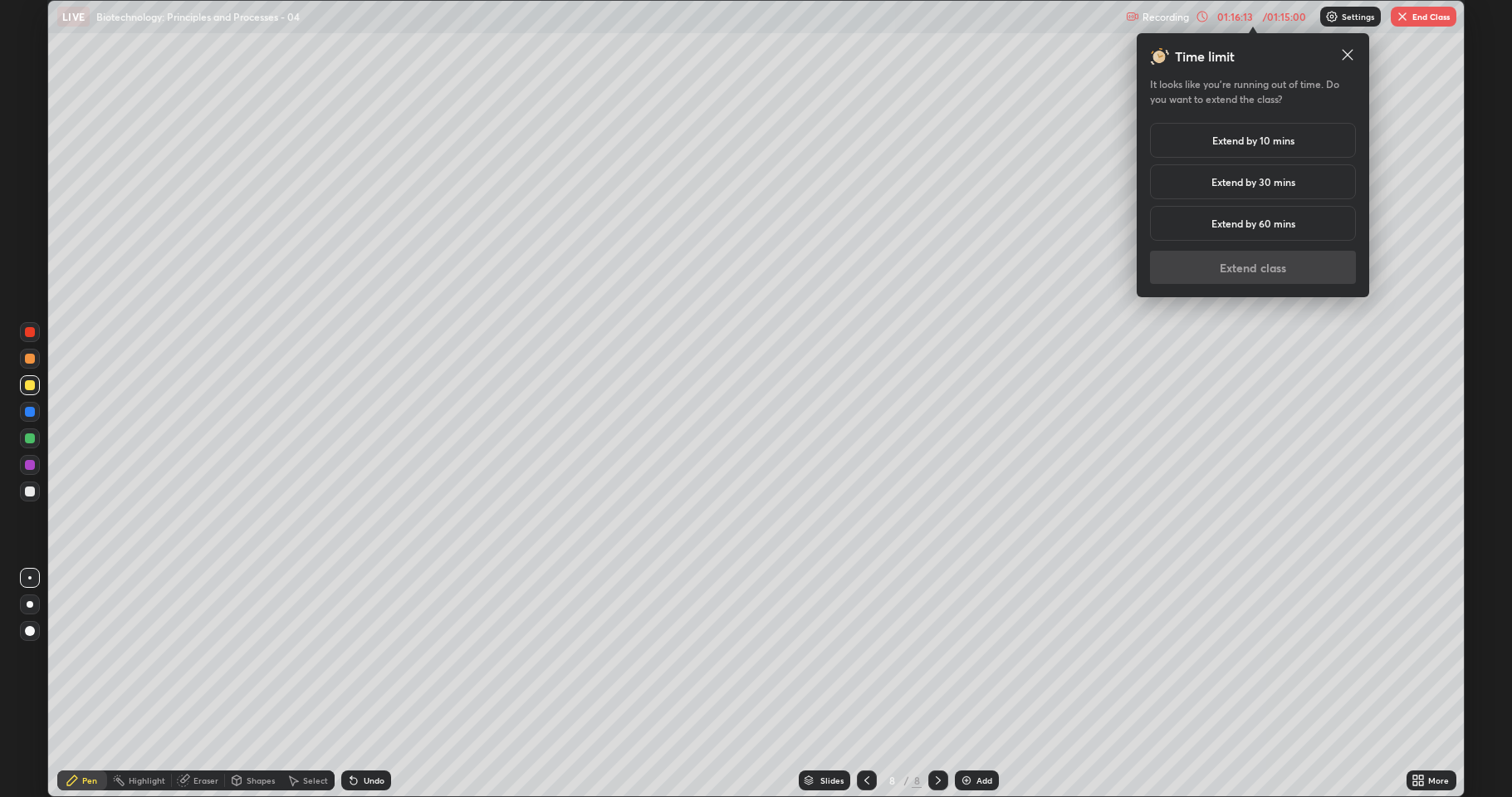
click at [1274, 140] on h5 "Extend by 10 mins" at bounding box center [1253, 140] width 82 height 15
click at [1237, 267] on button "Extend class" at bounding box center [1253, 267] width 206 height 33
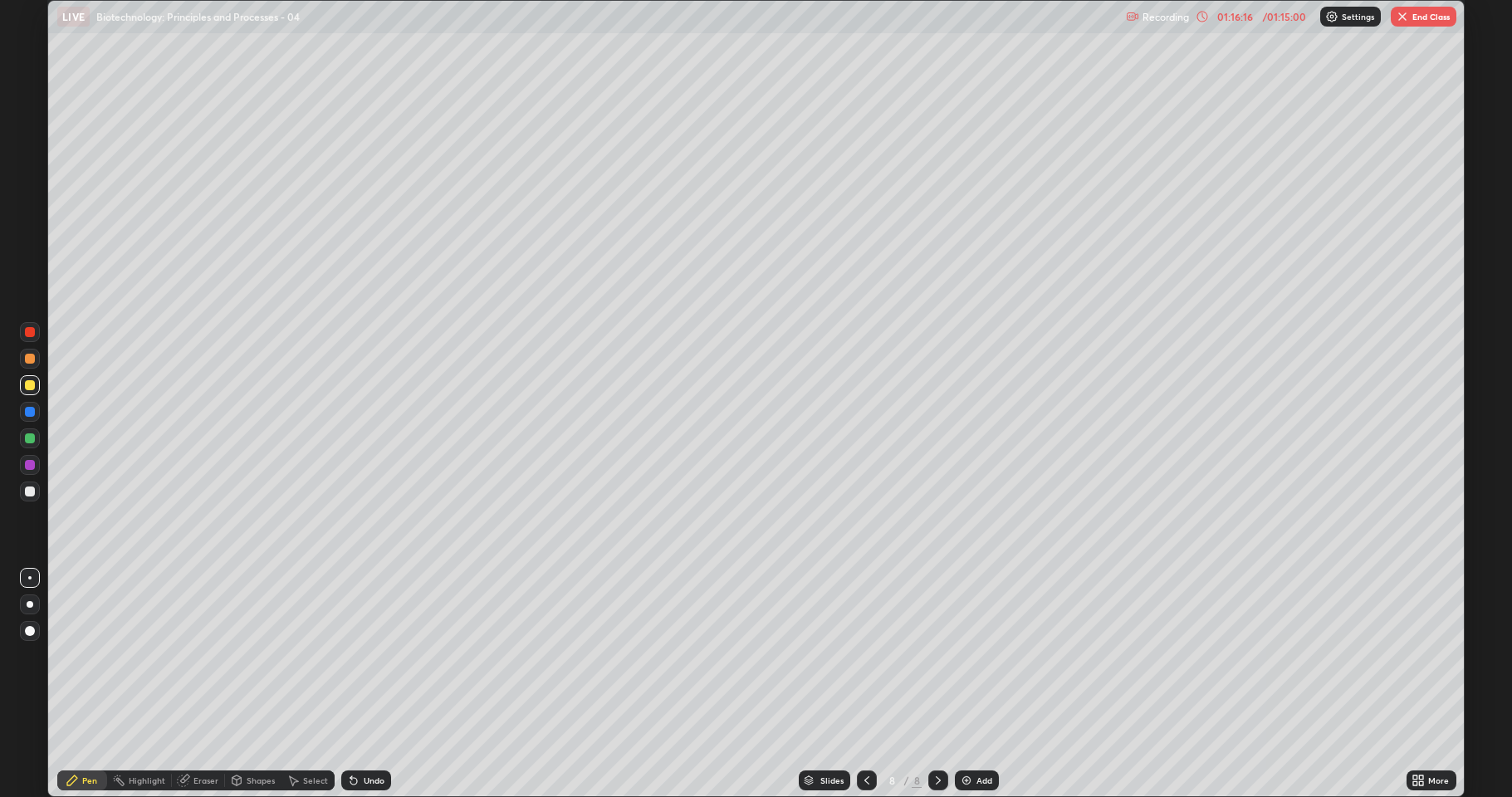
click at [1424, 684] on icon at bounding box center [1422, 777] width 5 height 5
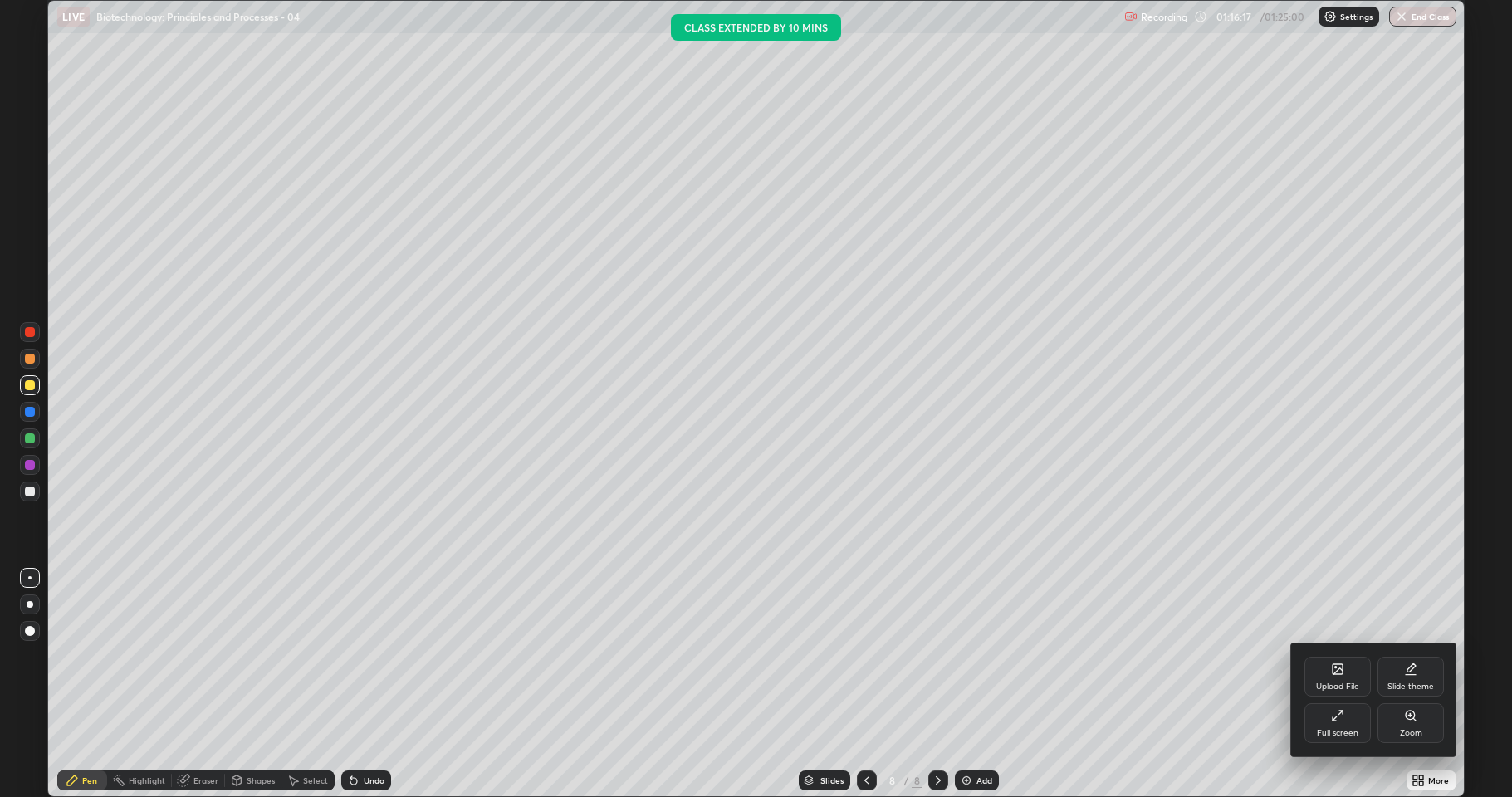
click at [1326, 684] on div "Full screen" at bounding box center [1337, 722] width 66 height 40
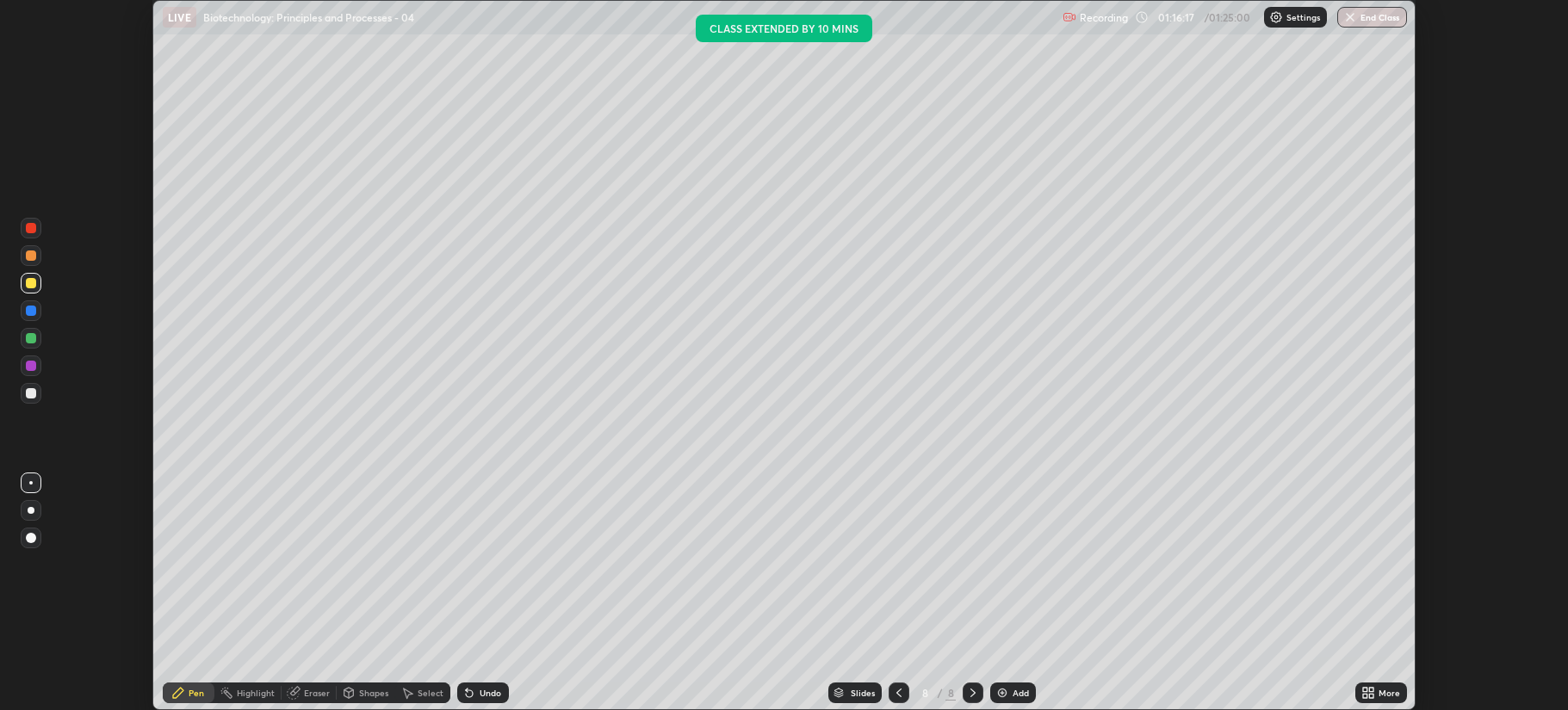
scroll to position [85399, 84529]
click at [1379, 17] on button "End Class" at bounding box center [1372, 17] width 70 height 21
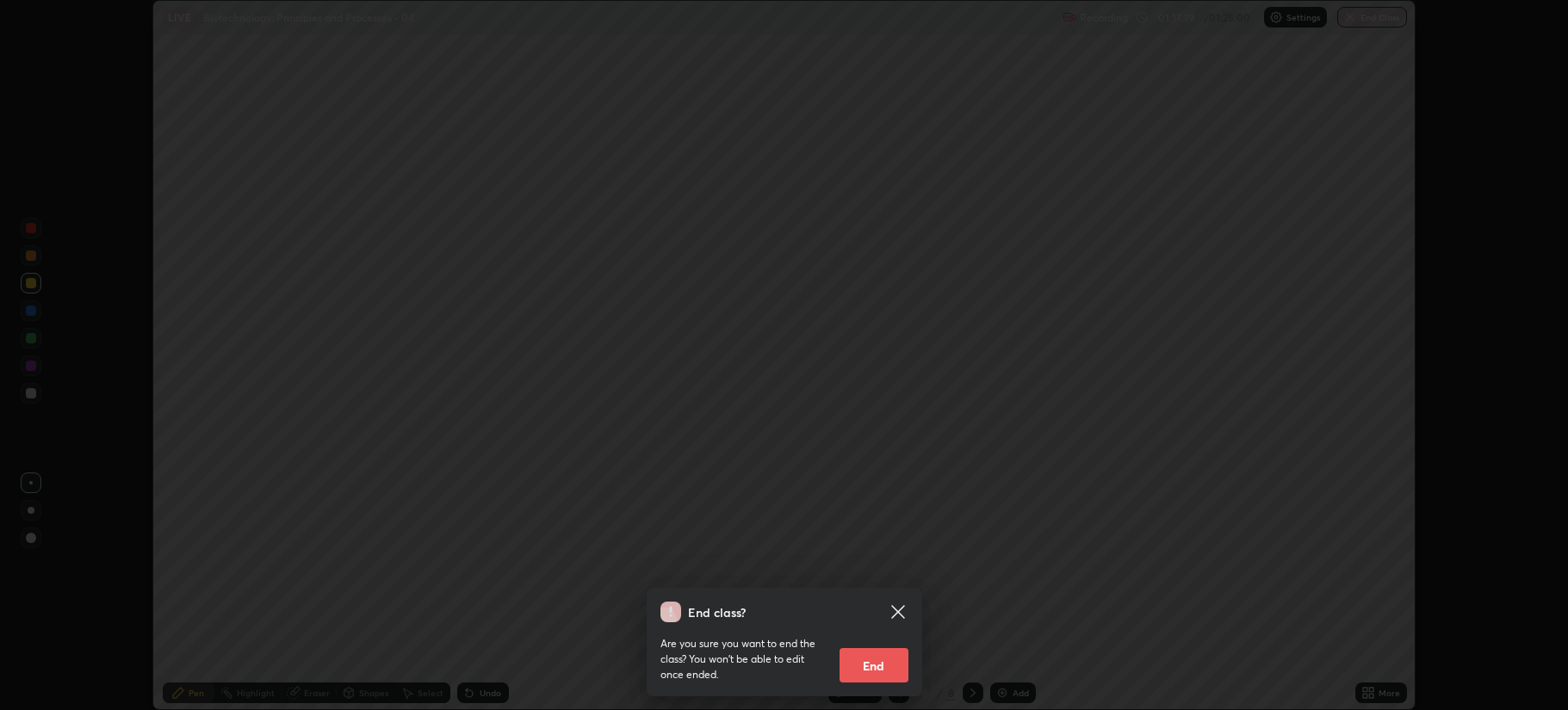
click at [882, 664] on button "End" at bounding box center [873, 666] width 69 height 34
